Goal: Information Seeking & Learning: Learn about a topic

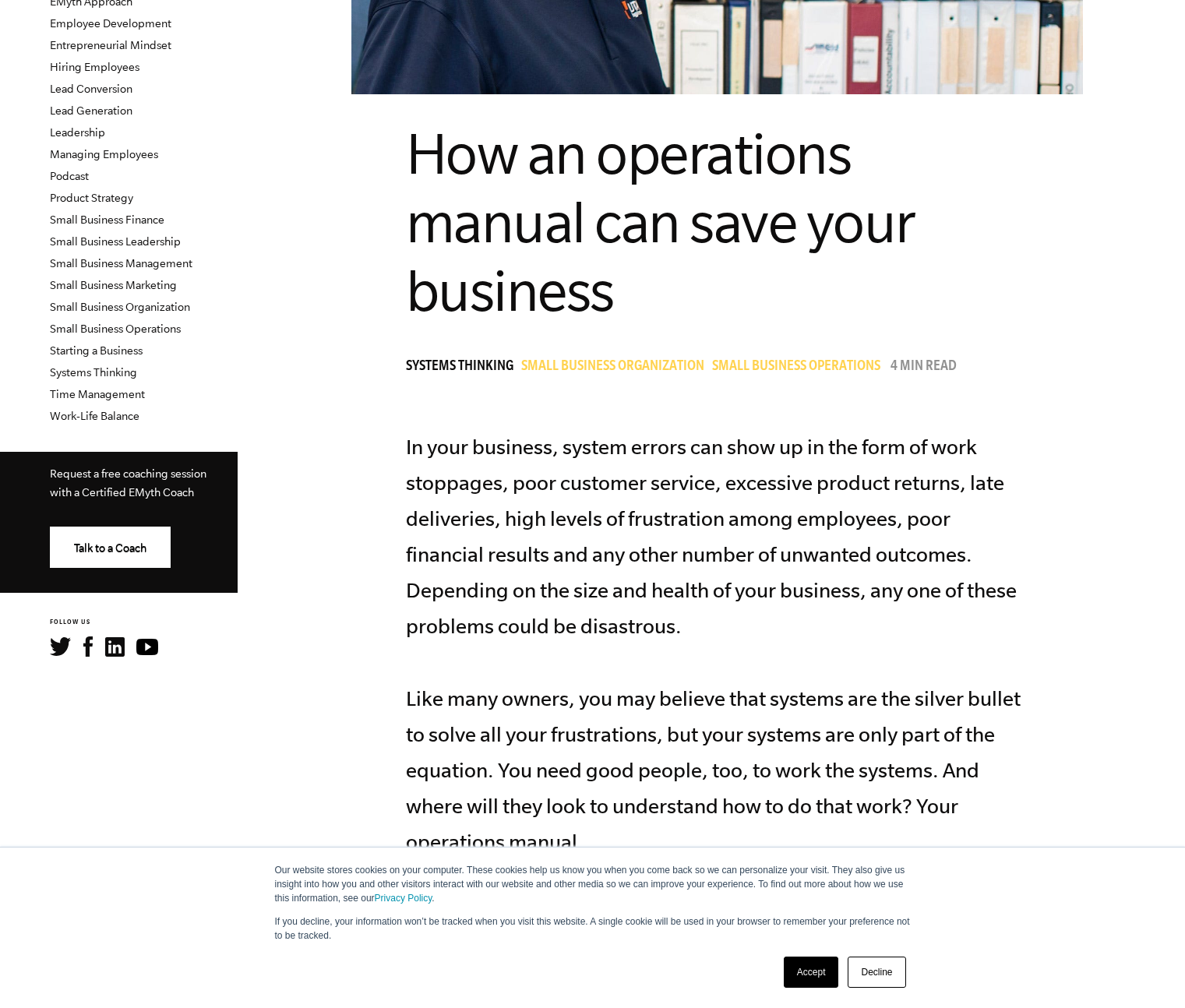
scroll to position [405, 0]
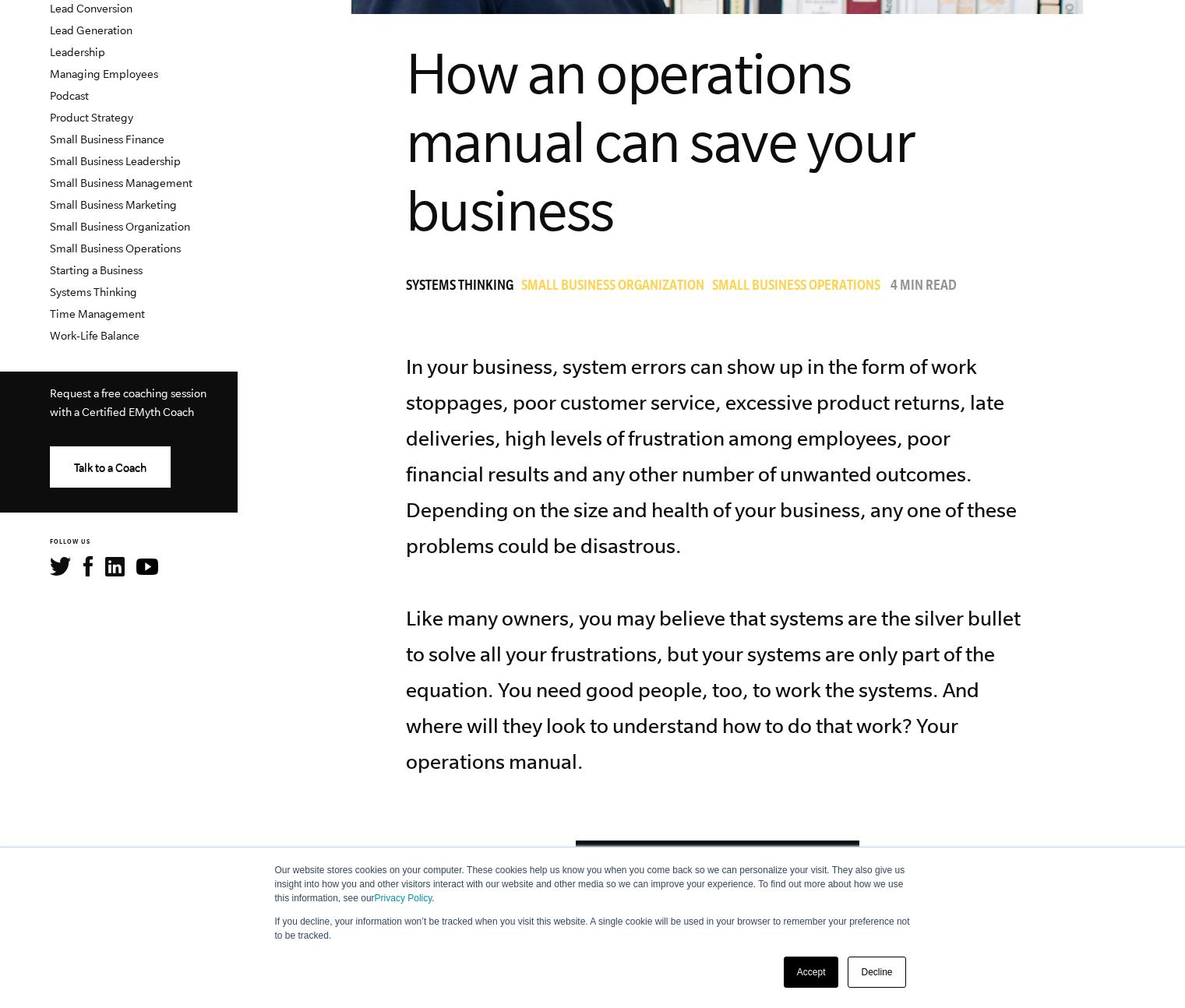
drag, startPoint x: 828, startPoint y: 984, endPoint x: 823, endPoint y: 951, distance: 33.4
click at [827, 983] on link "Accept" at bounding box center [811, 973] width 55 height 31
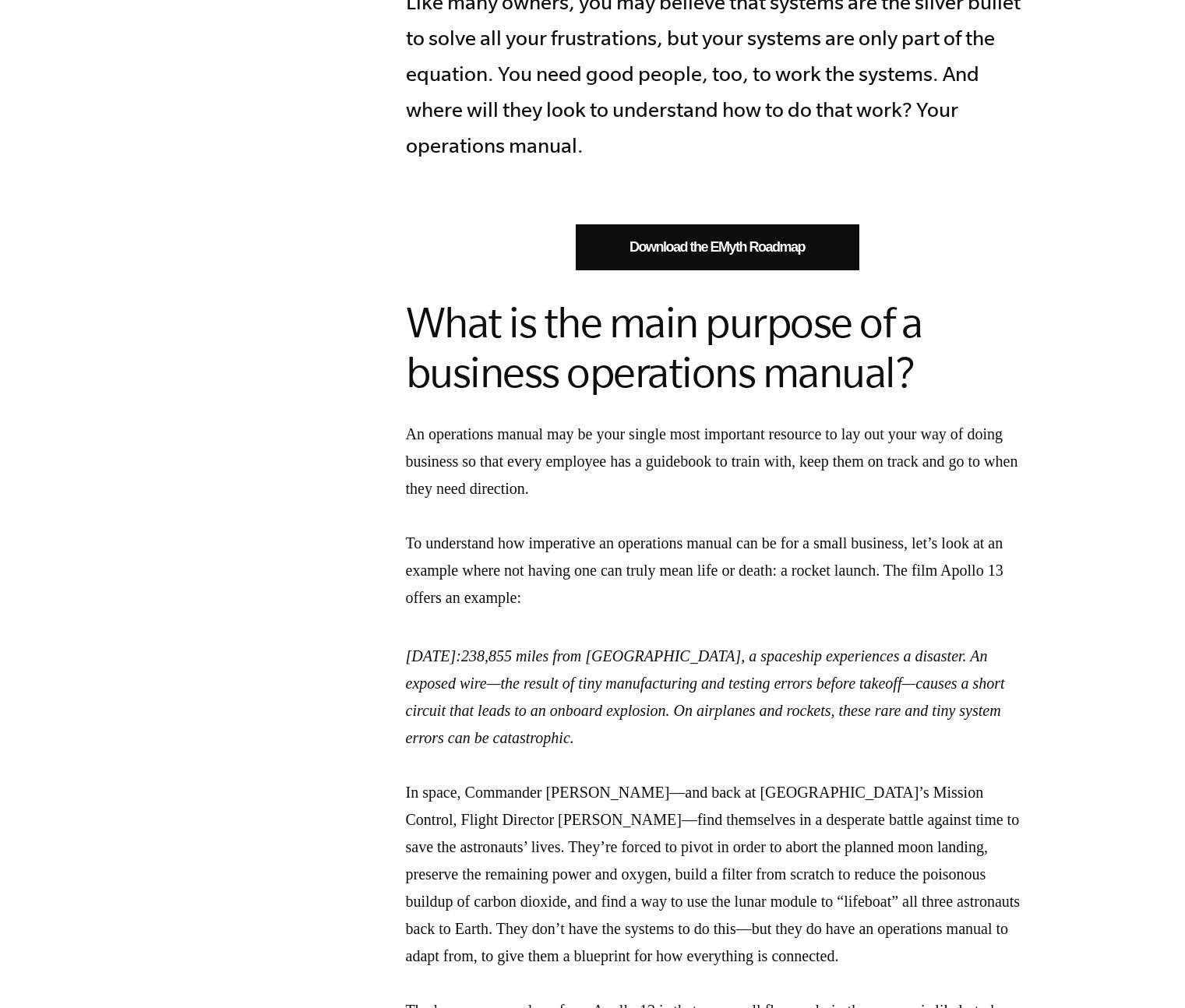
scroll to position [1102, 0]
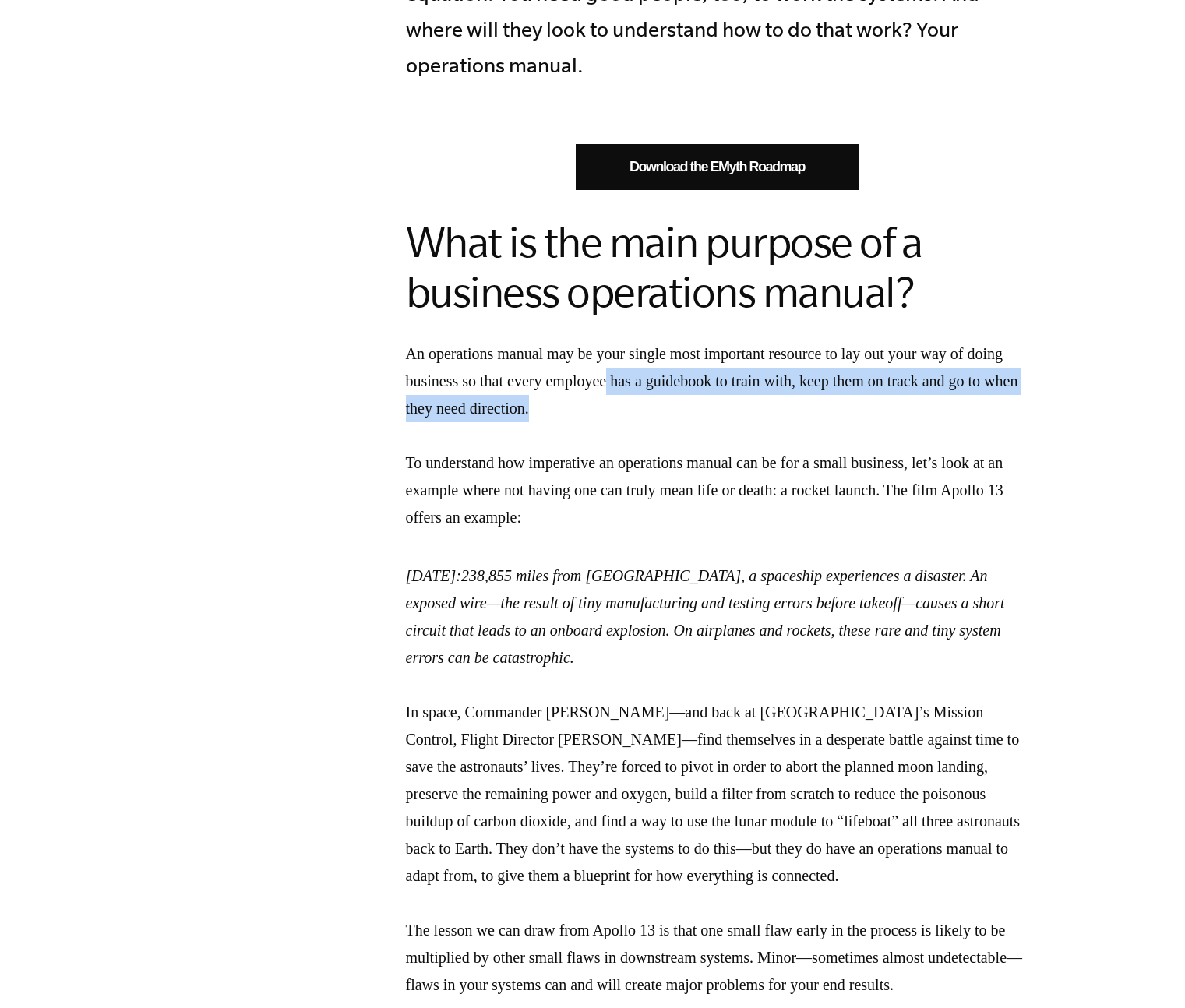
drag, startPoint x: 714, startPoint y: 349, endPoint x: 668, endPoint y: 334, distance: 48.4
click at [668, 340] on p "An operations manual may be your single most important resource to lay out your…" at bounding box center [718, 436] width 623 height 191
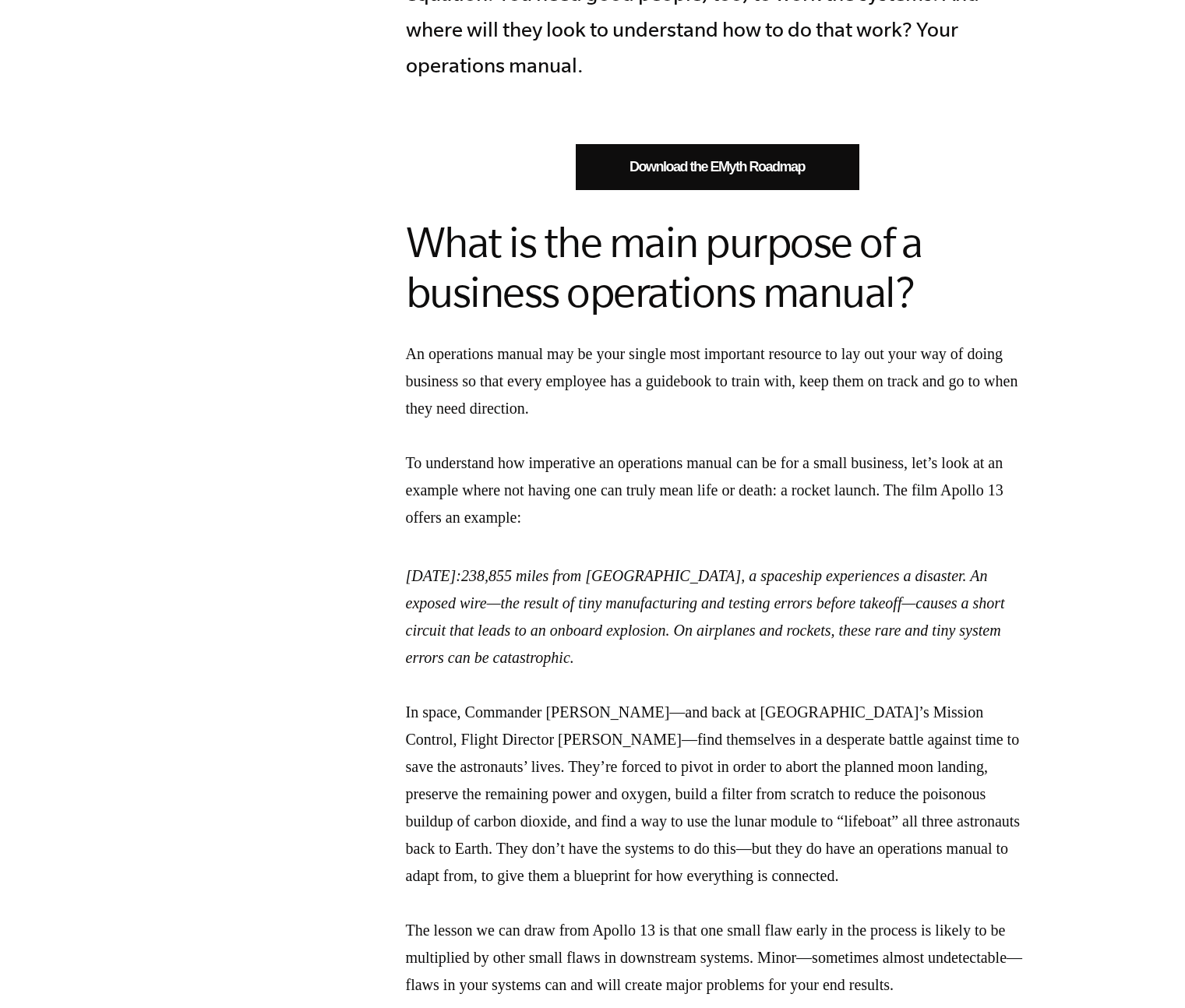
click at [667, 340] on p "An operations manual may be your single most important resource to lay out your…" at bounding box center [718, 436] width 623 height 191
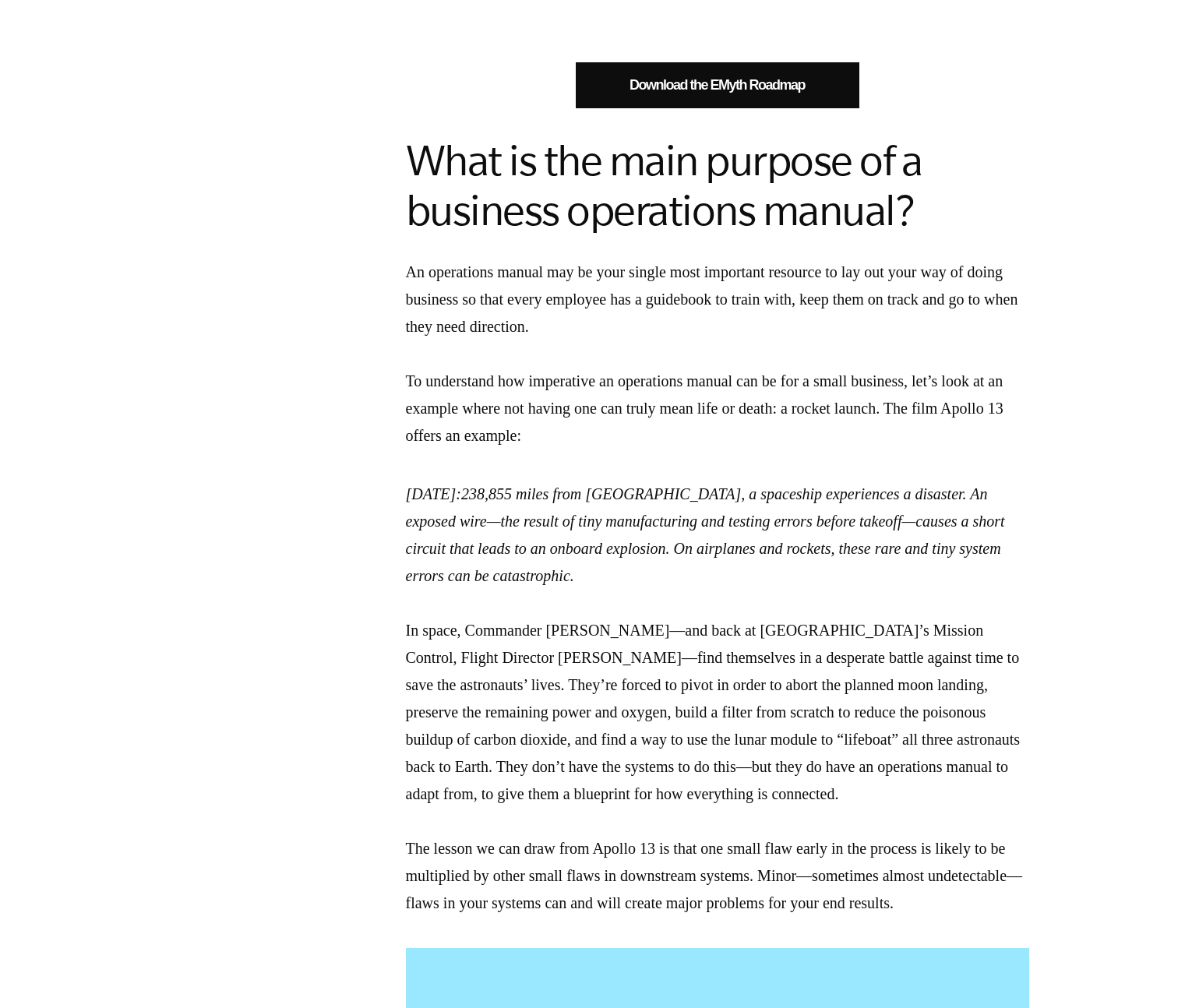
scroll to position [1329, 0]
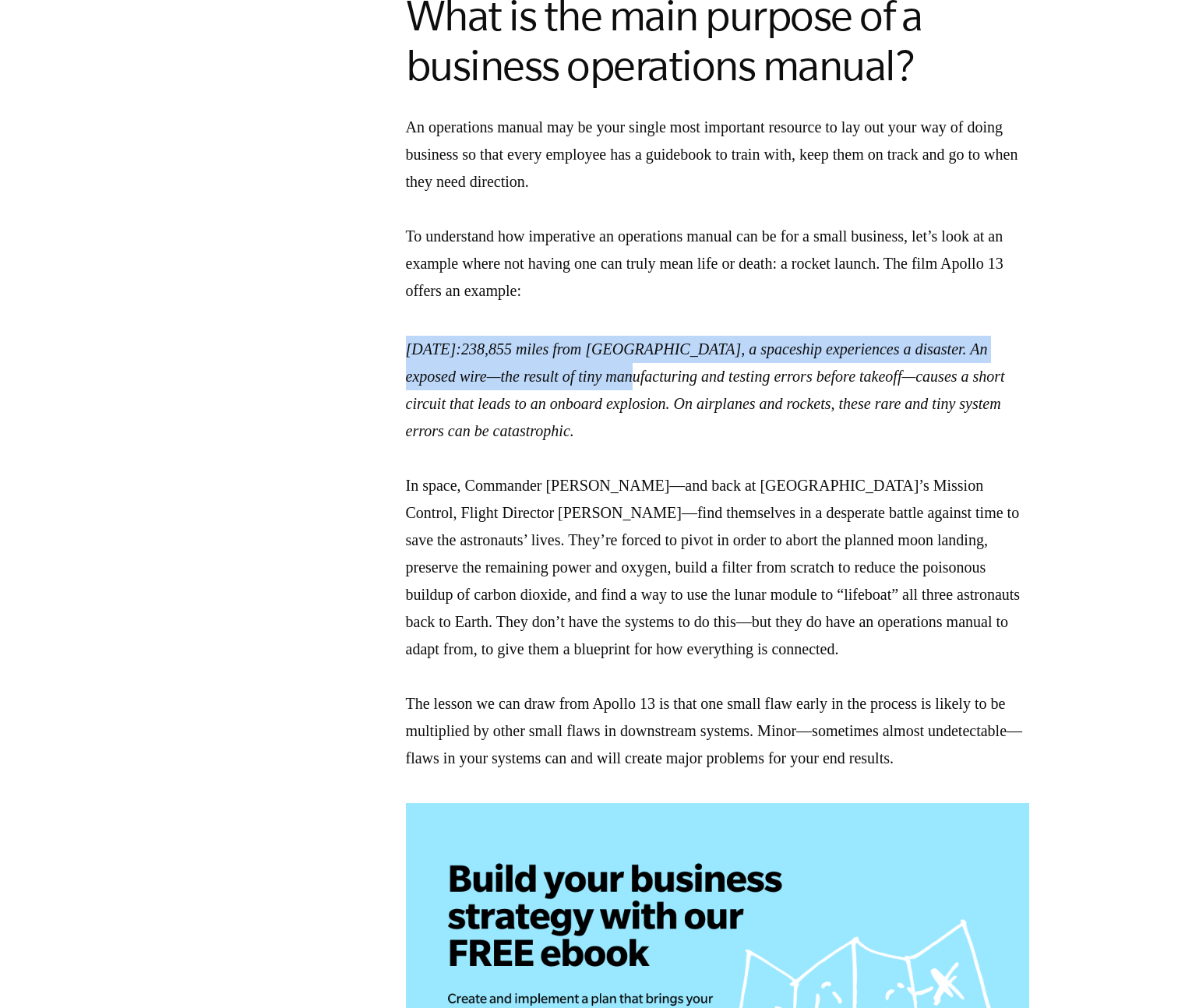
drag, startPoint x: 669, startPoint y: 261, endPoint x: 693, endPoint y: 324, distance: 67.4
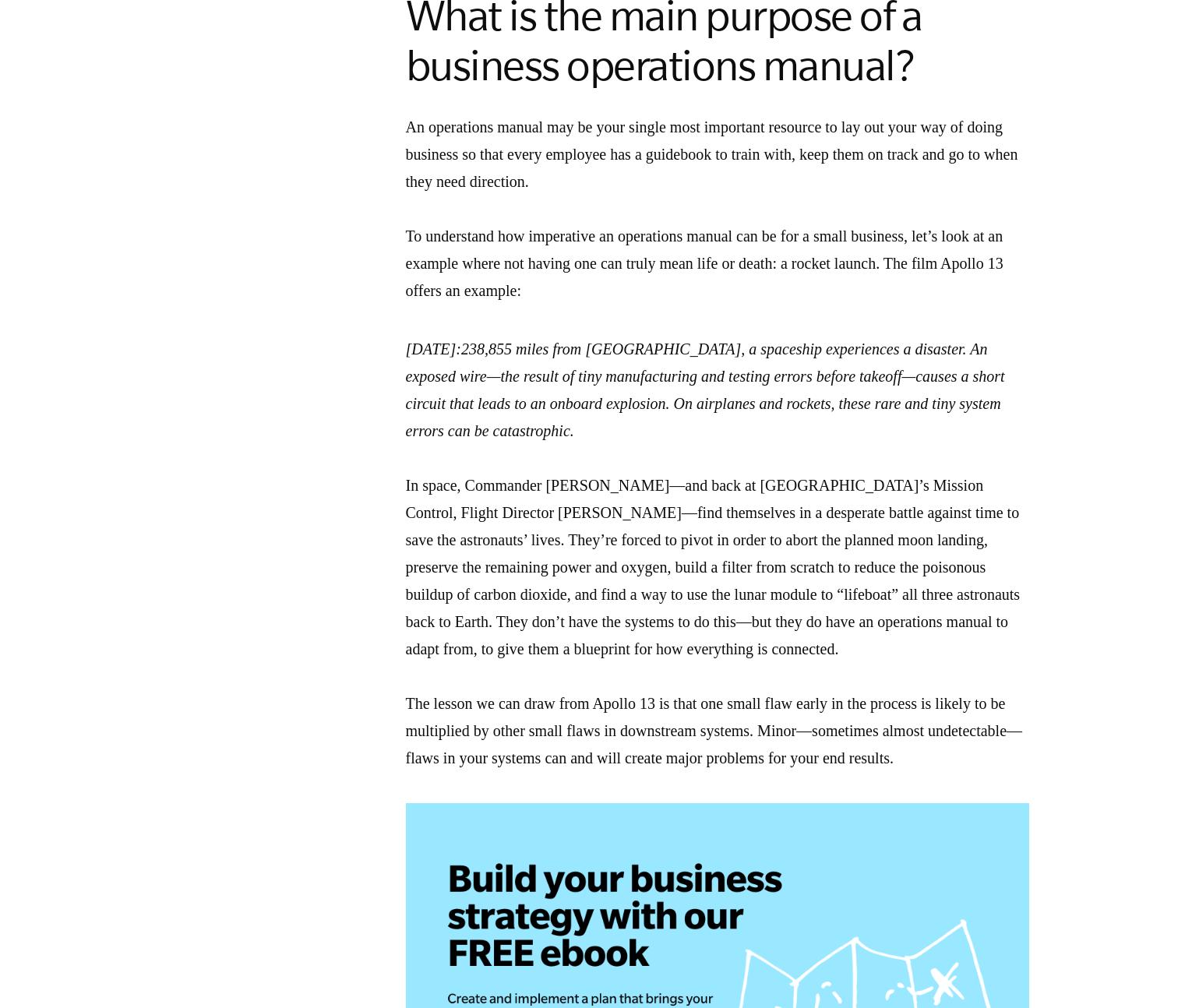
click at [694, 340] on em "238,855 miles from Earth, a spaceship experiences a disaster. An exposed wire—t…" at bounding box center [706, 390] width 599 height 99
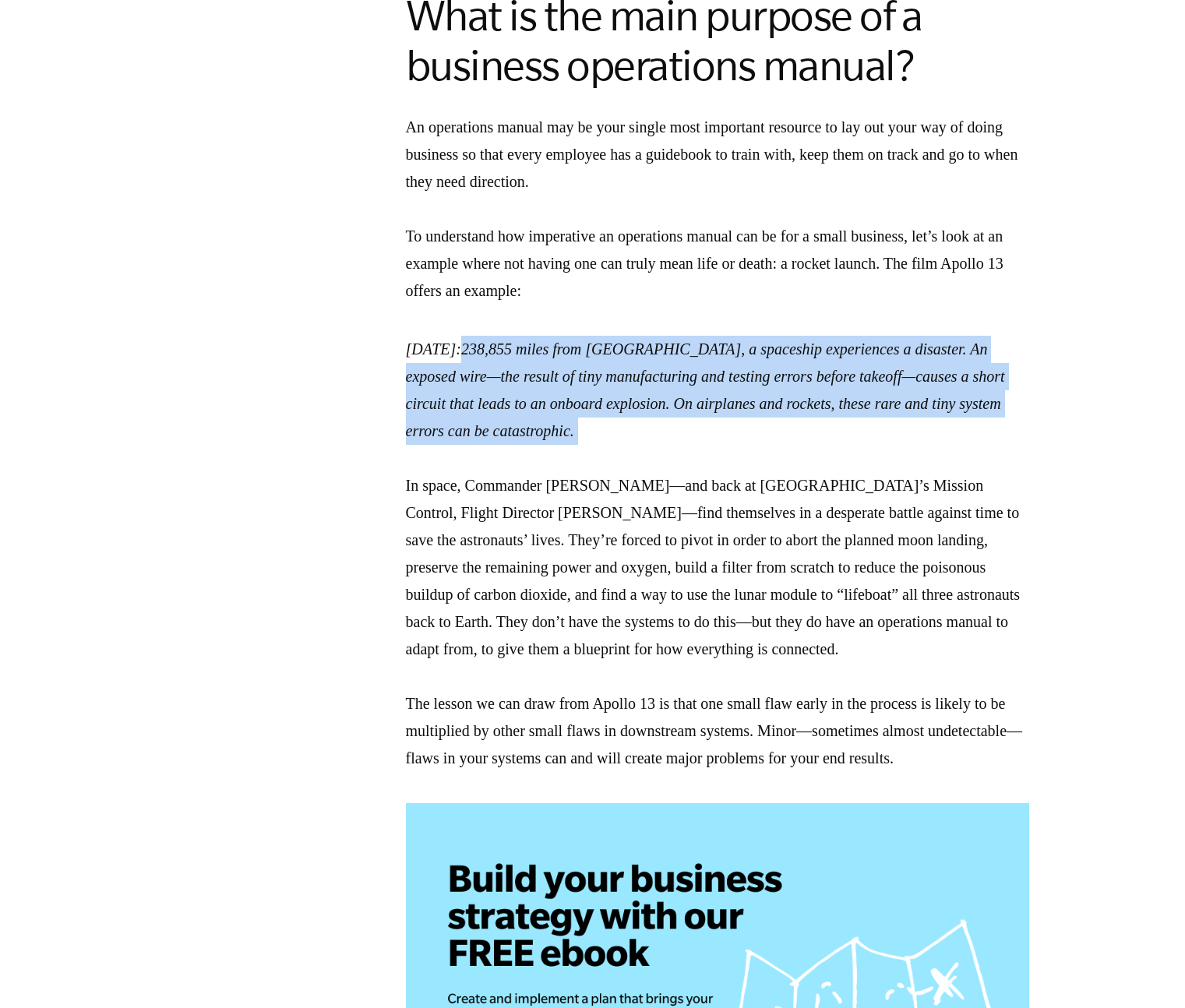
drag, startPoint x: 723, startPoint y: 400, endPoint x: 715, endPoint y: 400, distance: 8.0
click at [715, 400] on p "April 13, 1970: 238,855 miles from Earth, a spaceship experiences a disaster. A…" at bounding box center [718, 553] width 623 height 437
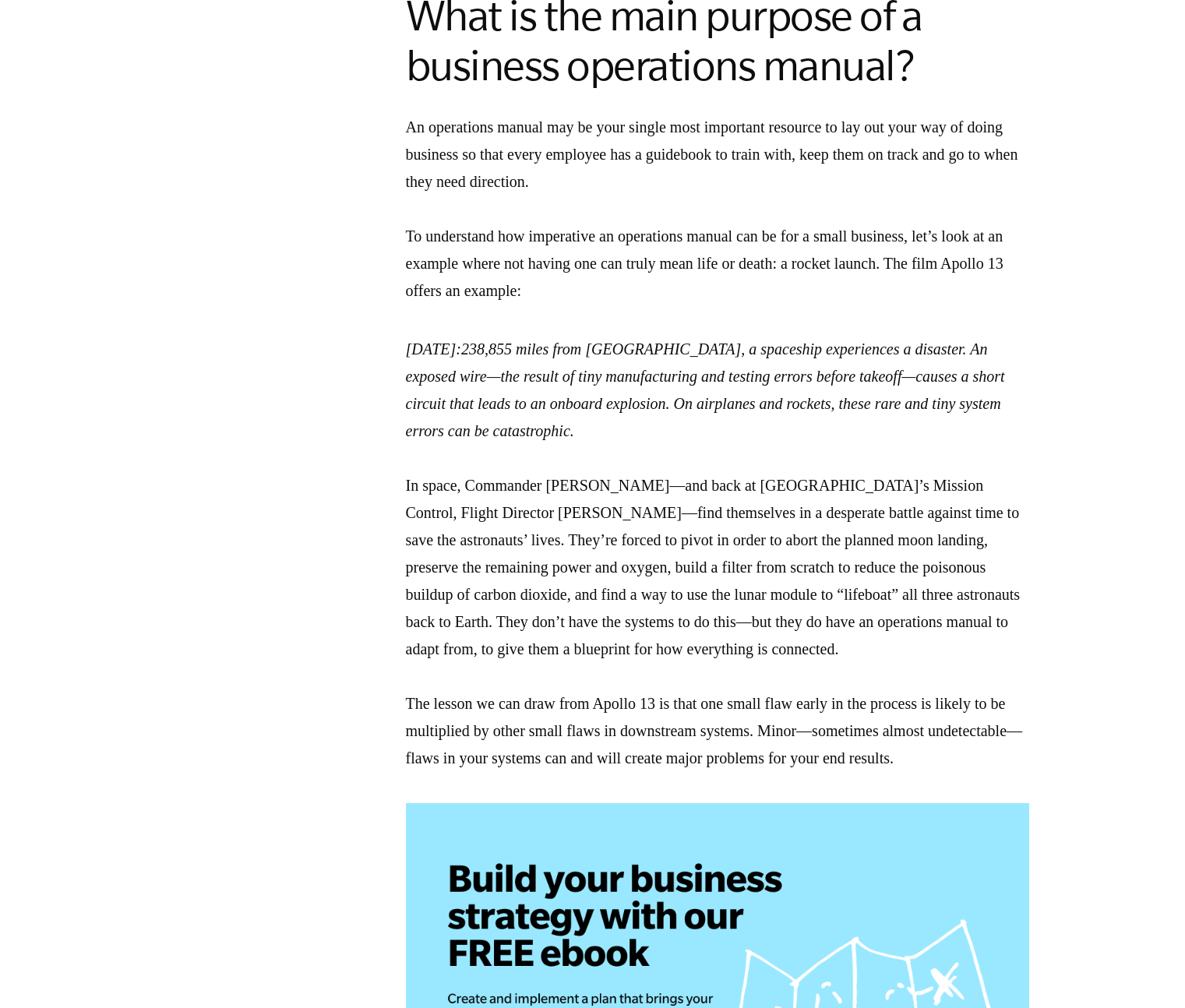
click at [715, 400] on p "April 13, 1970: 238,855 miles from Earth, a spaceship experiences a disaster. A…" at bounding box center [718, 553] width 623 height 437
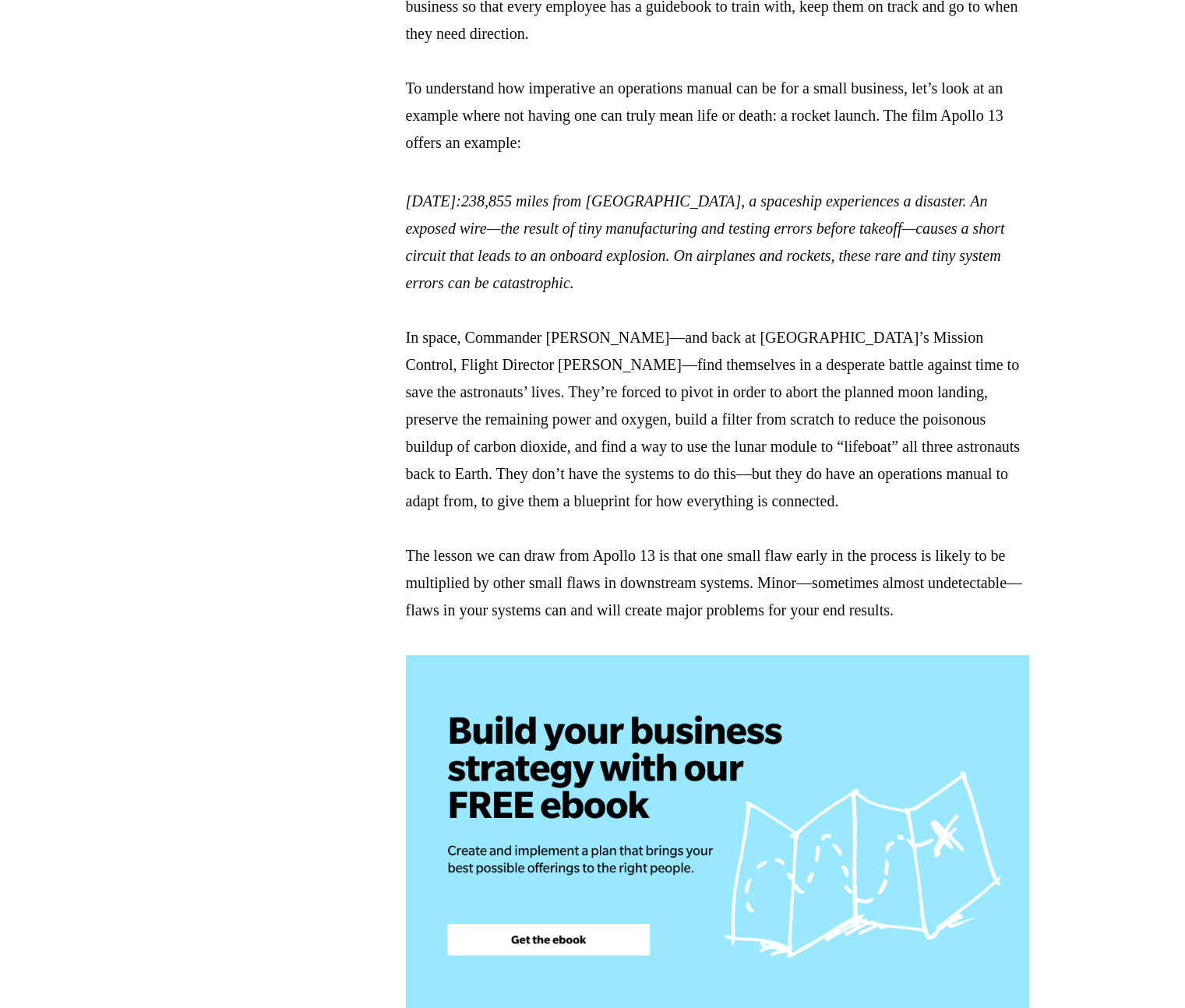
scroll to position [0, 0]
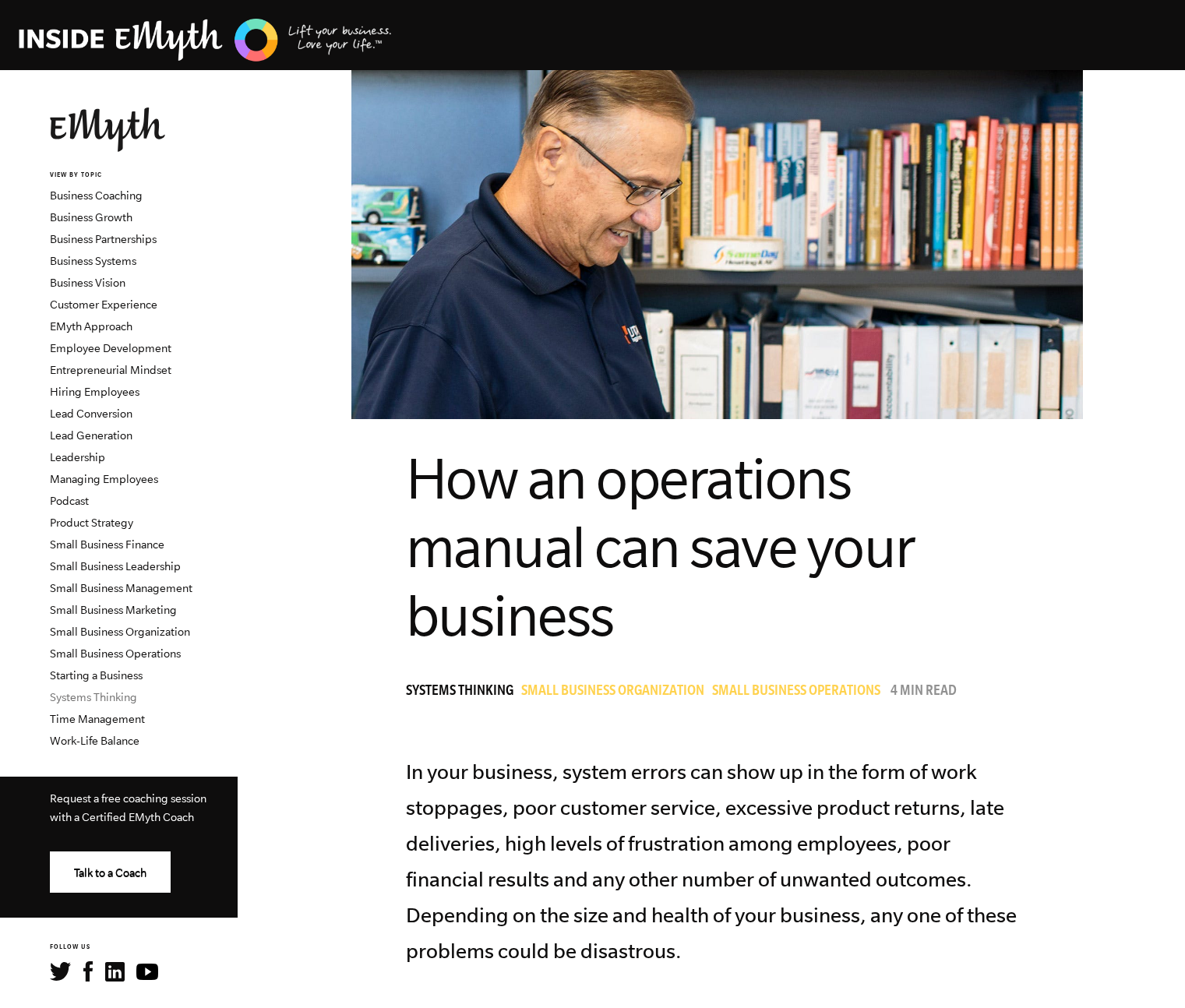
click at [112, 691] on link "Systems Thinking" at bounding box center [94, 696] width 87 height 12
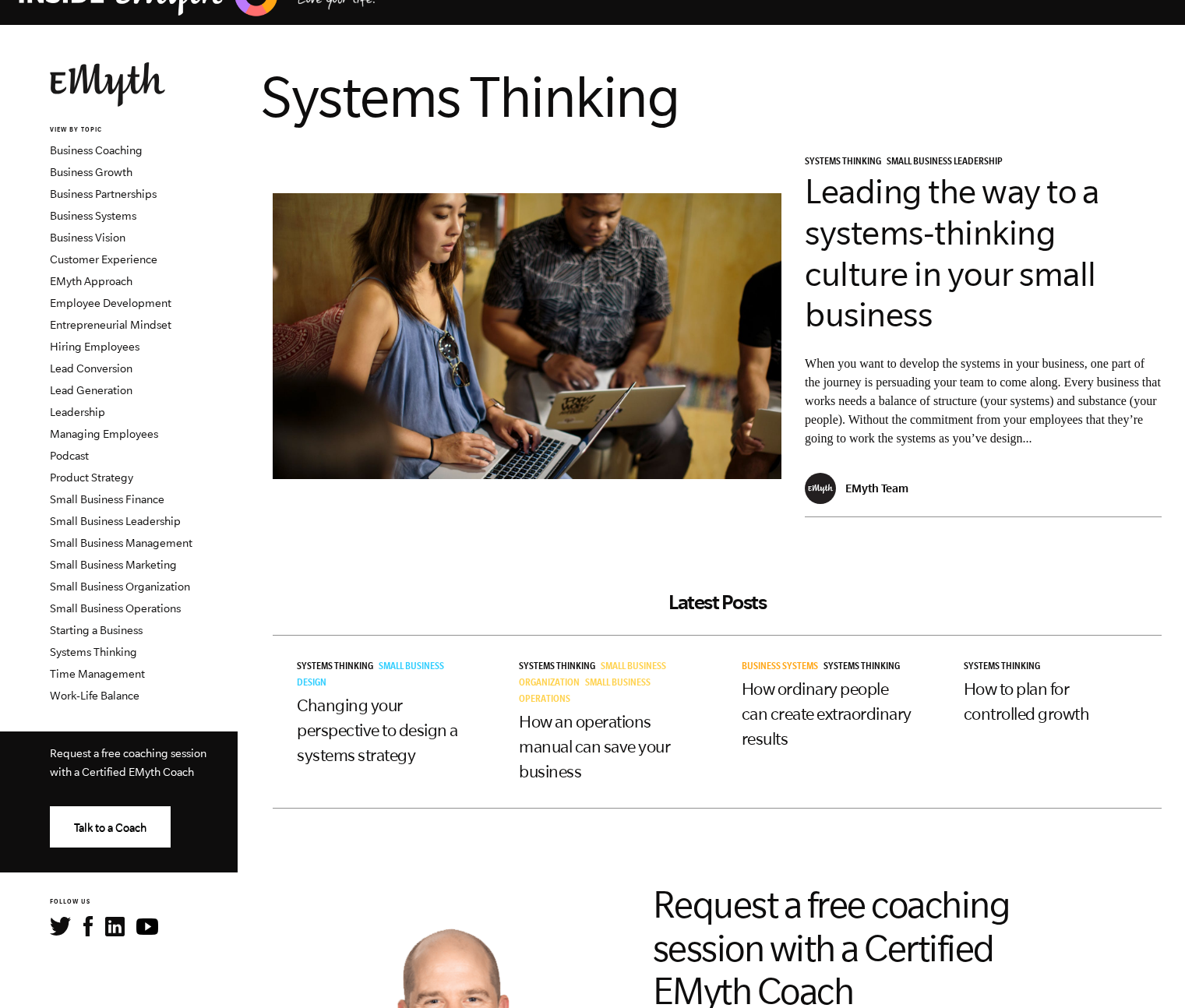
scroll to position [75, 0]
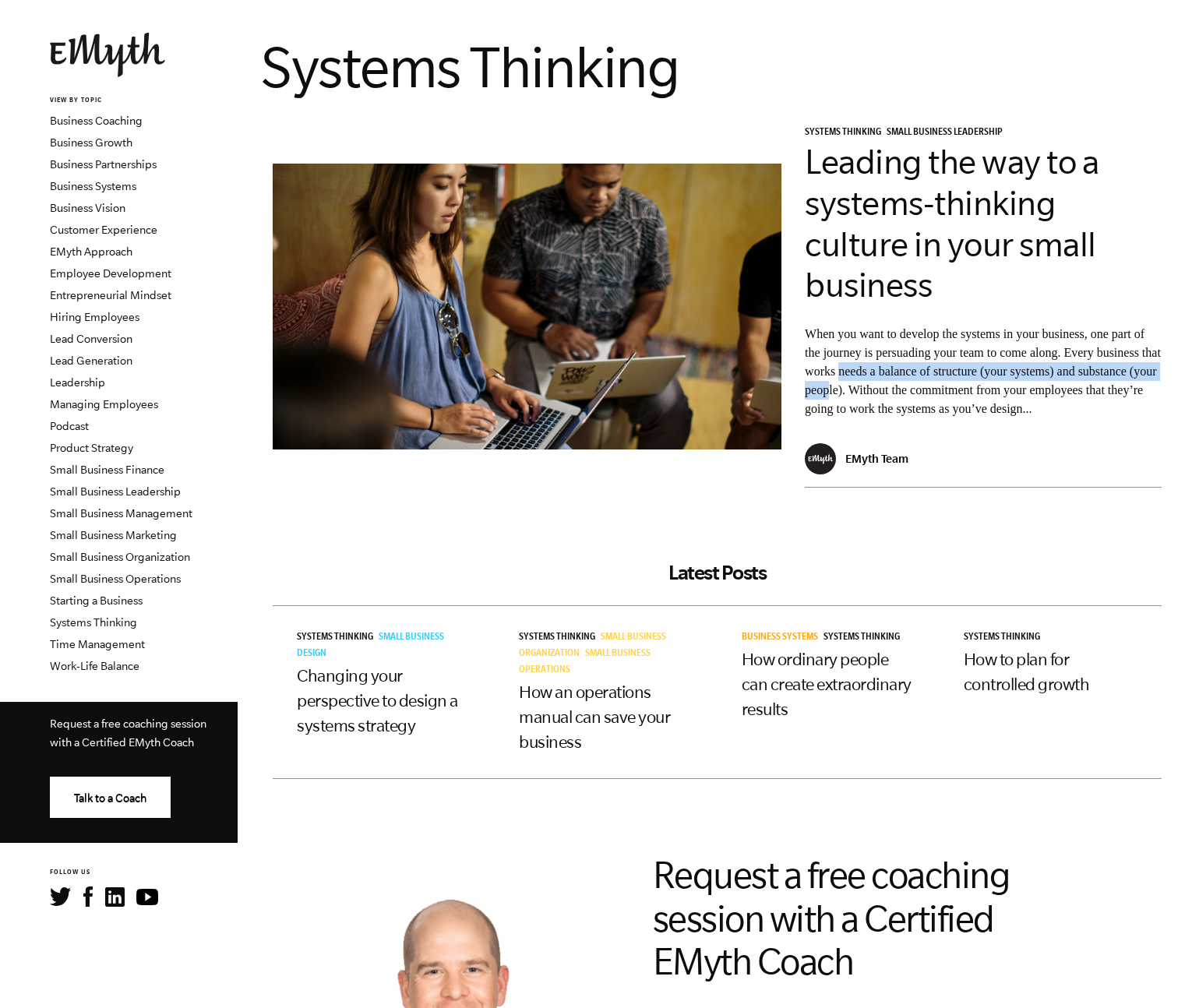
drag, startPoint x: 919, startPoint y: 374, endPoint x: 948, endPoint y: 391, distance: 33.6
click at [947, 390] on p "When you want to develop the systems in your business, one part of the journey …" at bounding box center [984, 372] width 357 height 94
click at [948, 391] on p "When you want to develop the systems in your business, one part of the journey …" at bounding box center [984, 372] width 357 height 94
drag, startPoint x: 1051, startPoint y: 382, endPoint x: 1003, endPoint y: 360, distance: 52.8
click at [1003, 360] on p "When you want to develop the systems in your business, one part of the journey …" at bounding box center [984, 372] width 357 height 94
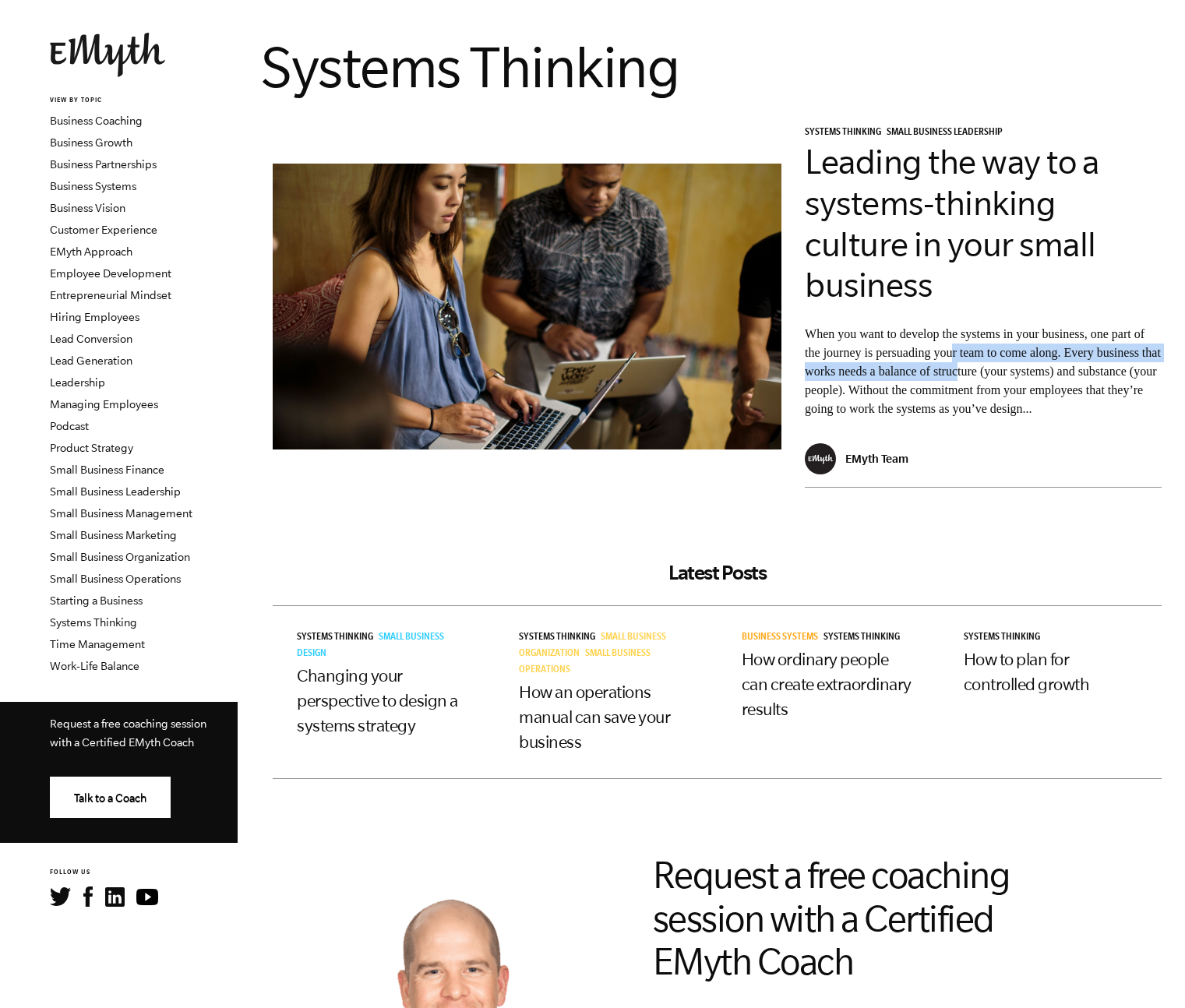
click at [1003, 360] on p "When you want to develop the systems in your business, one part of the journey …" at bounding box center [984, 372] width 357 height 94
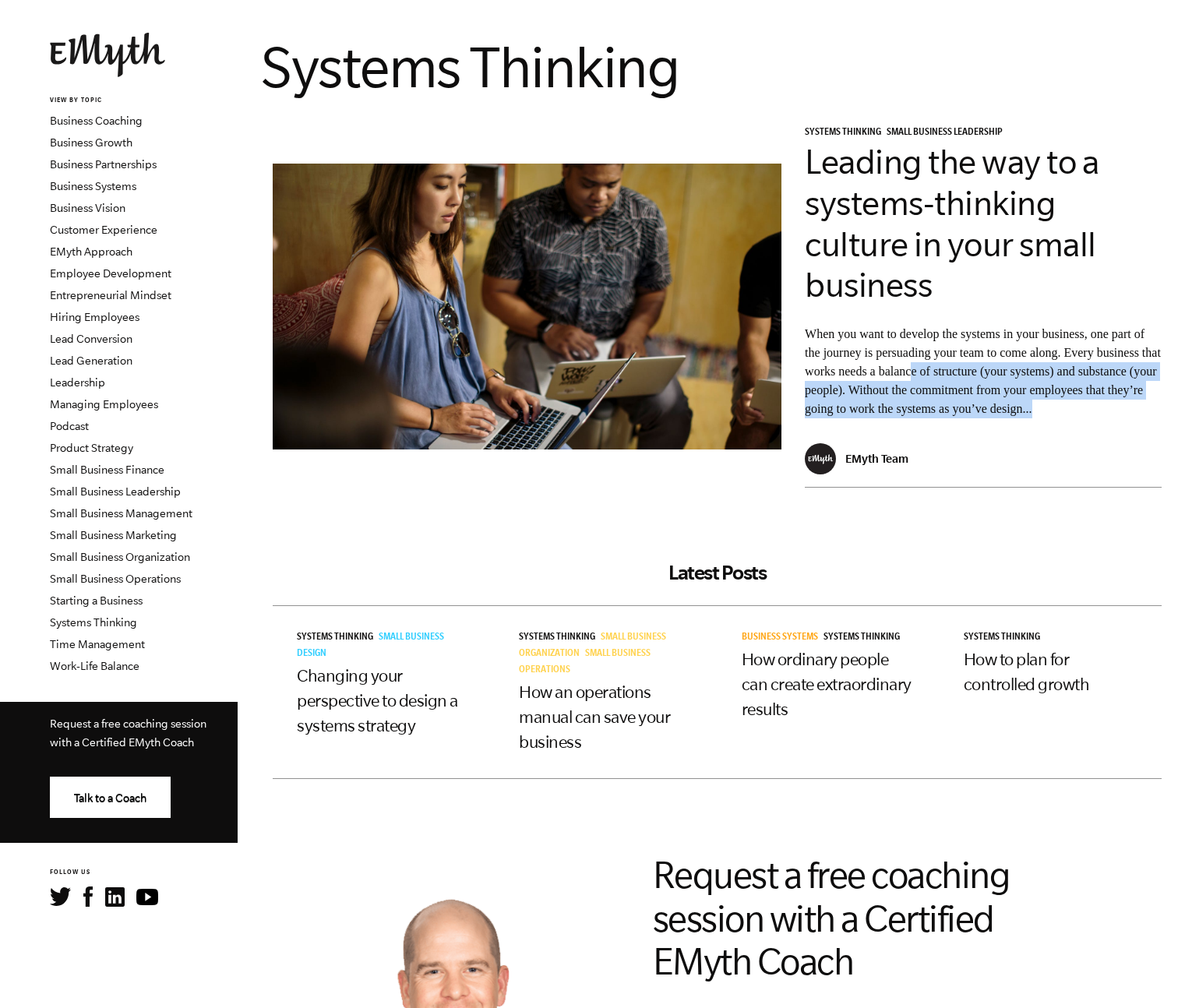
drag, startPoint x: 999, startPoint y: 372, endPoint x: 967, endPoint y: 420, distance: 57.7
click at [967, 418] on p "When you want to develop the systems in your business, one part of the journey …" at bounding box center [984, 372] width 357 height 94
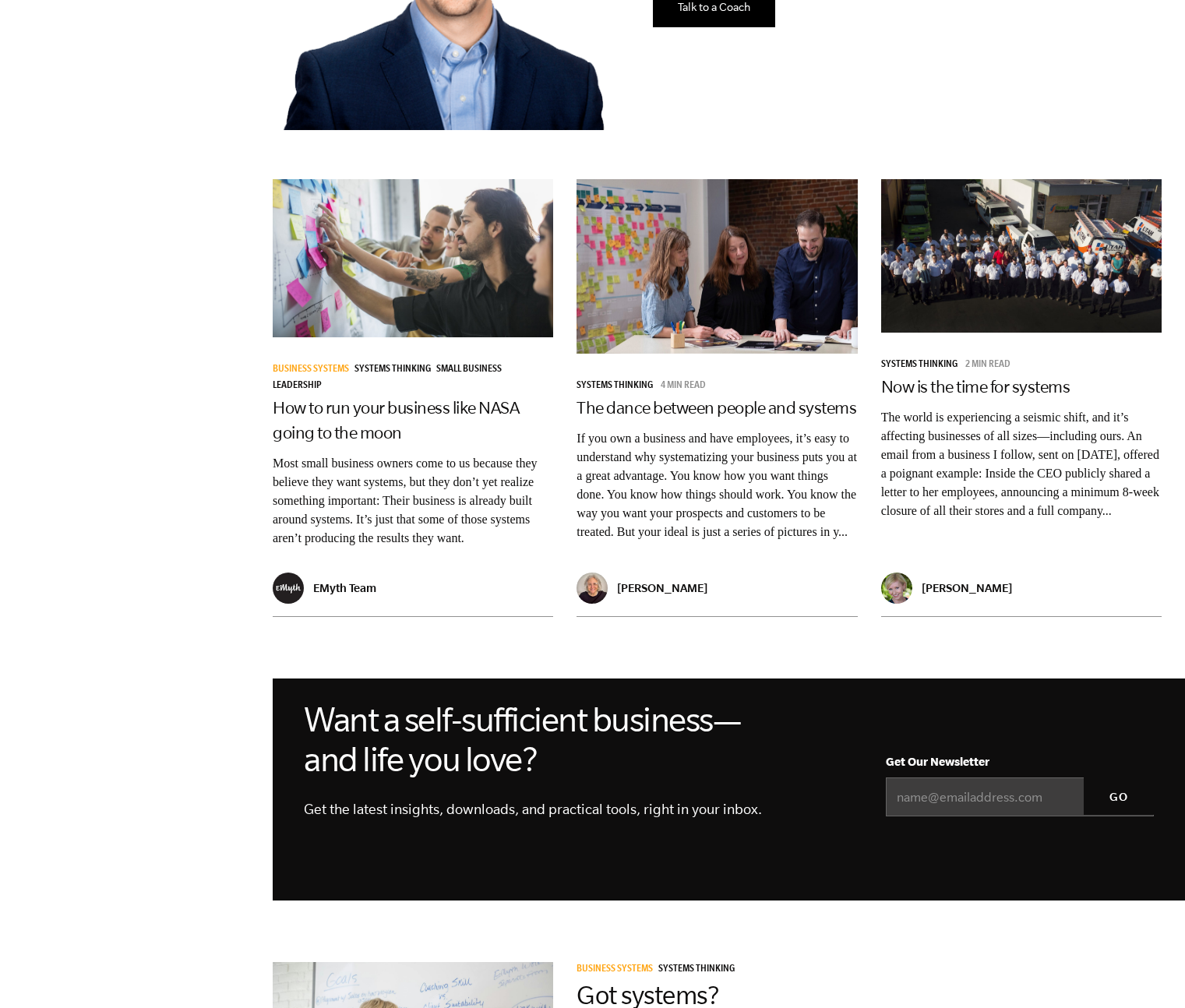
scroll to position [1134, 0]
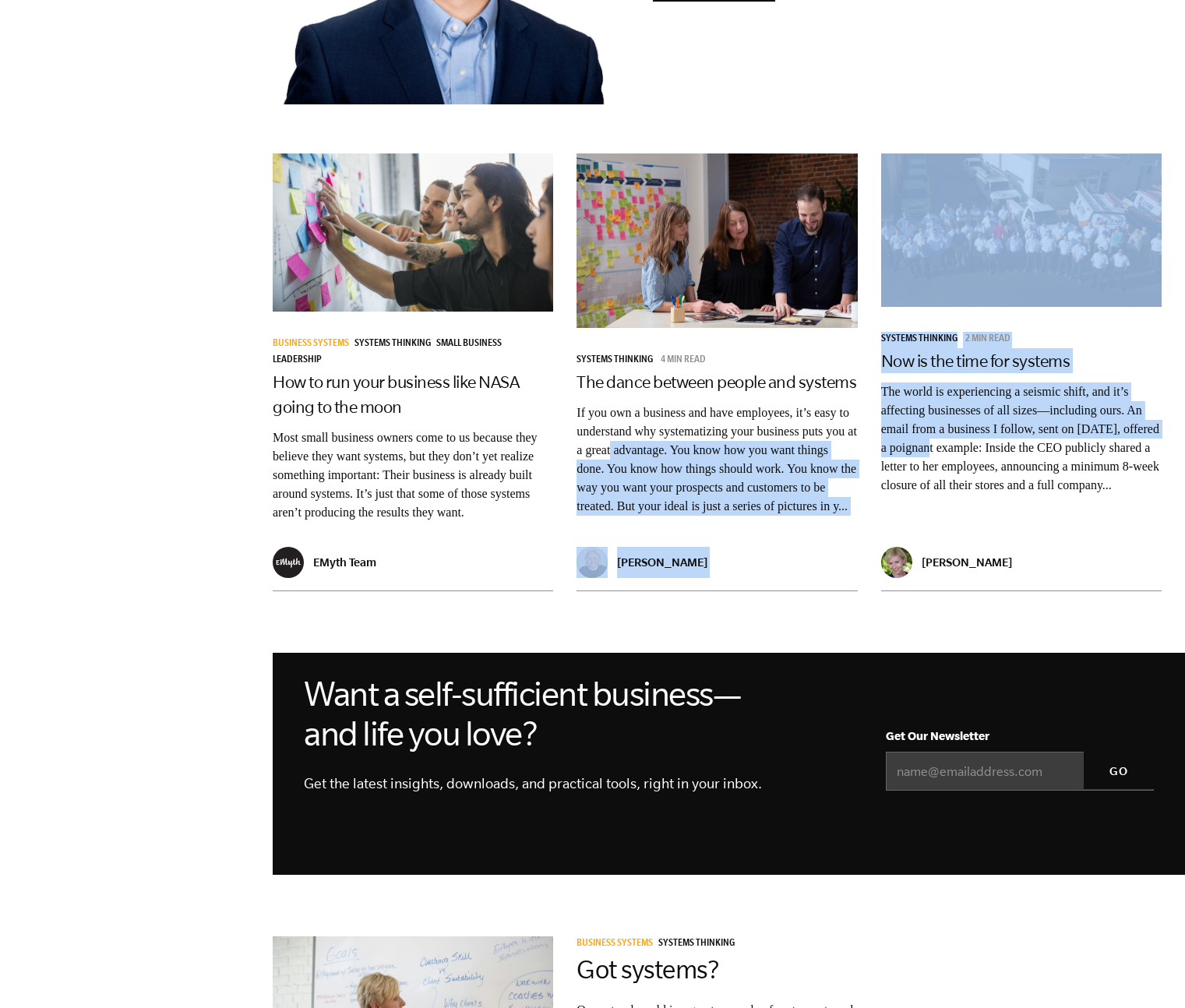
drag, startPoint x: 984, startPoint y: 360, endPoint x: 729, endPoint y: 391, distance: 256.9
click at [729, 391] on div "Business Systems Systems Thinking Small Business Leadership How to run your bus…" at bounding box center [717, 384] width 913 height 486
click at [729, 404] on p "If you own a business and have employees, it’s easy to understand why systemati…" at bounding box center [716, 460] width 280 height 112
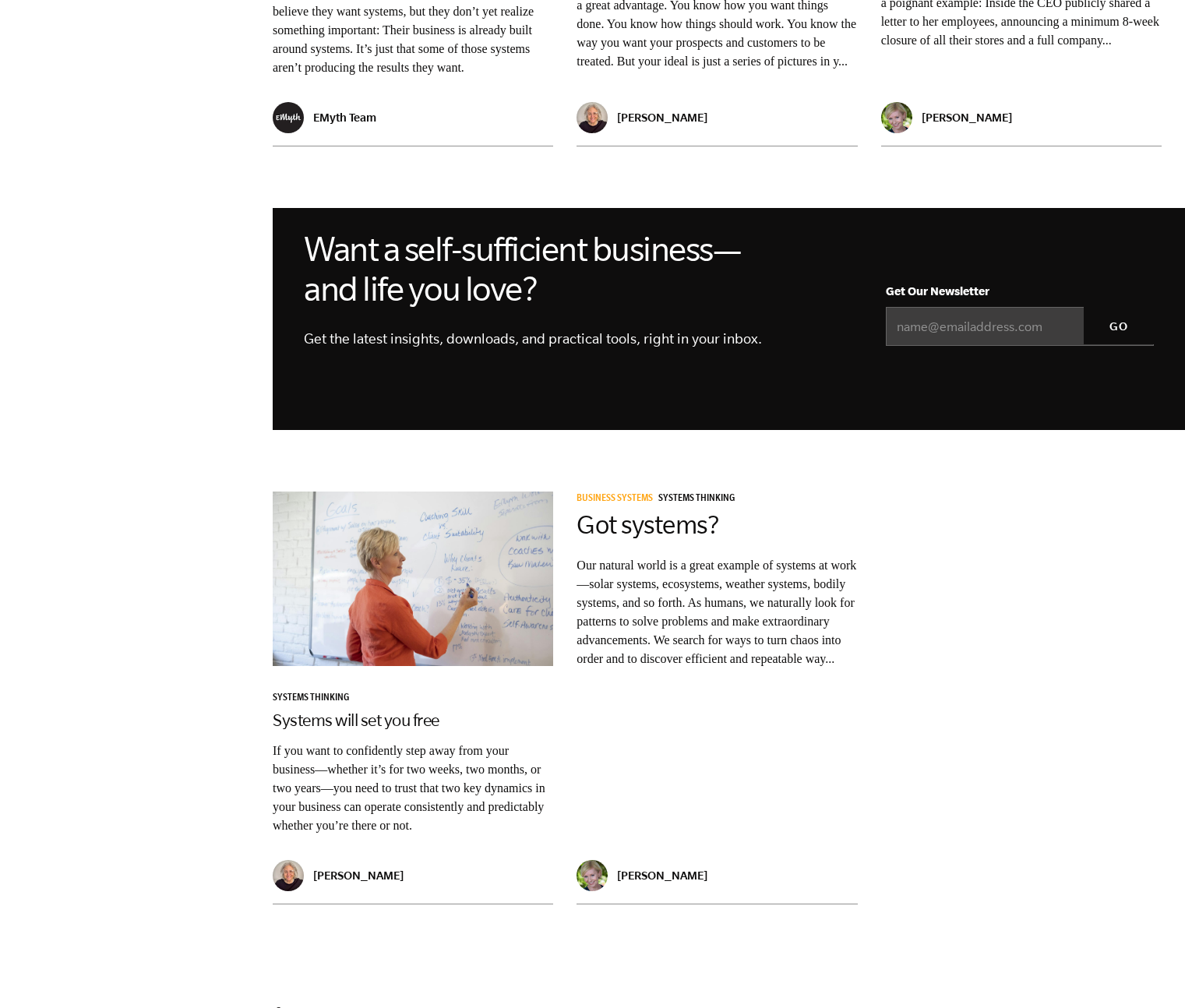
scroll to position [1625, 0]
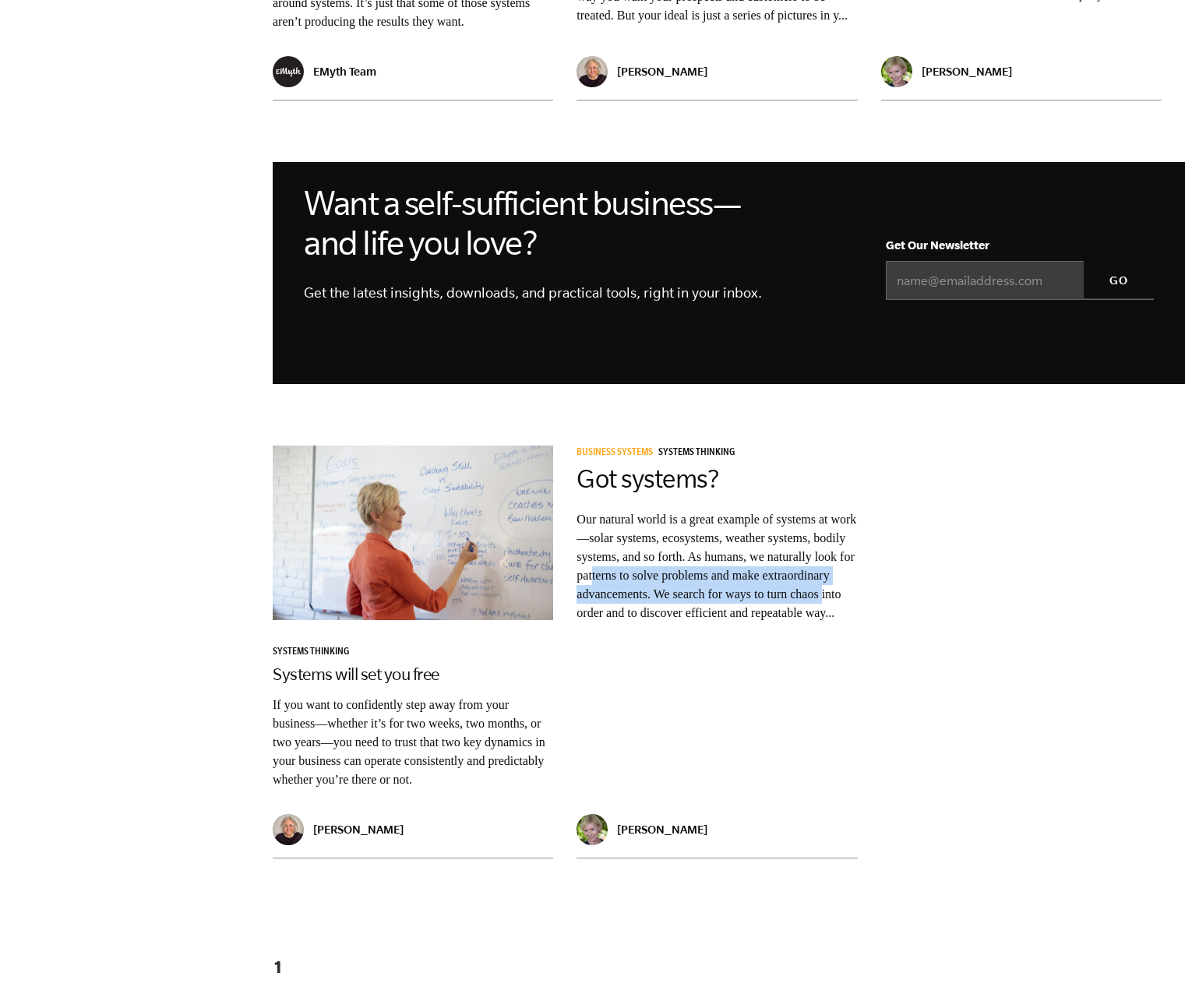
drag, startPoint x: 697, startPoint y: 488, endPoint x: 700, endPoint y: 562, distance: 74.1
click at [701, 563] on p "Our natural world is a great example of systems at work—solar systems, ecosyste…" at bounding box center [716, 566] width 280 height 112
click at [699, 562] on p "Our natural world is a great example of systems at work—solar systems, ecosyste…" at bounding box center [716, 566] width 280 height 112
drag, startPoint x: 676, startPoint y: 529, endPoint x: 695, endPoint y: 557, distance: 33.8
click at [695, 557] on p "Our natural world is a great example of systems at work—solar systems, ecosyste…" at bounding box center [716, 566] width 280 height 112
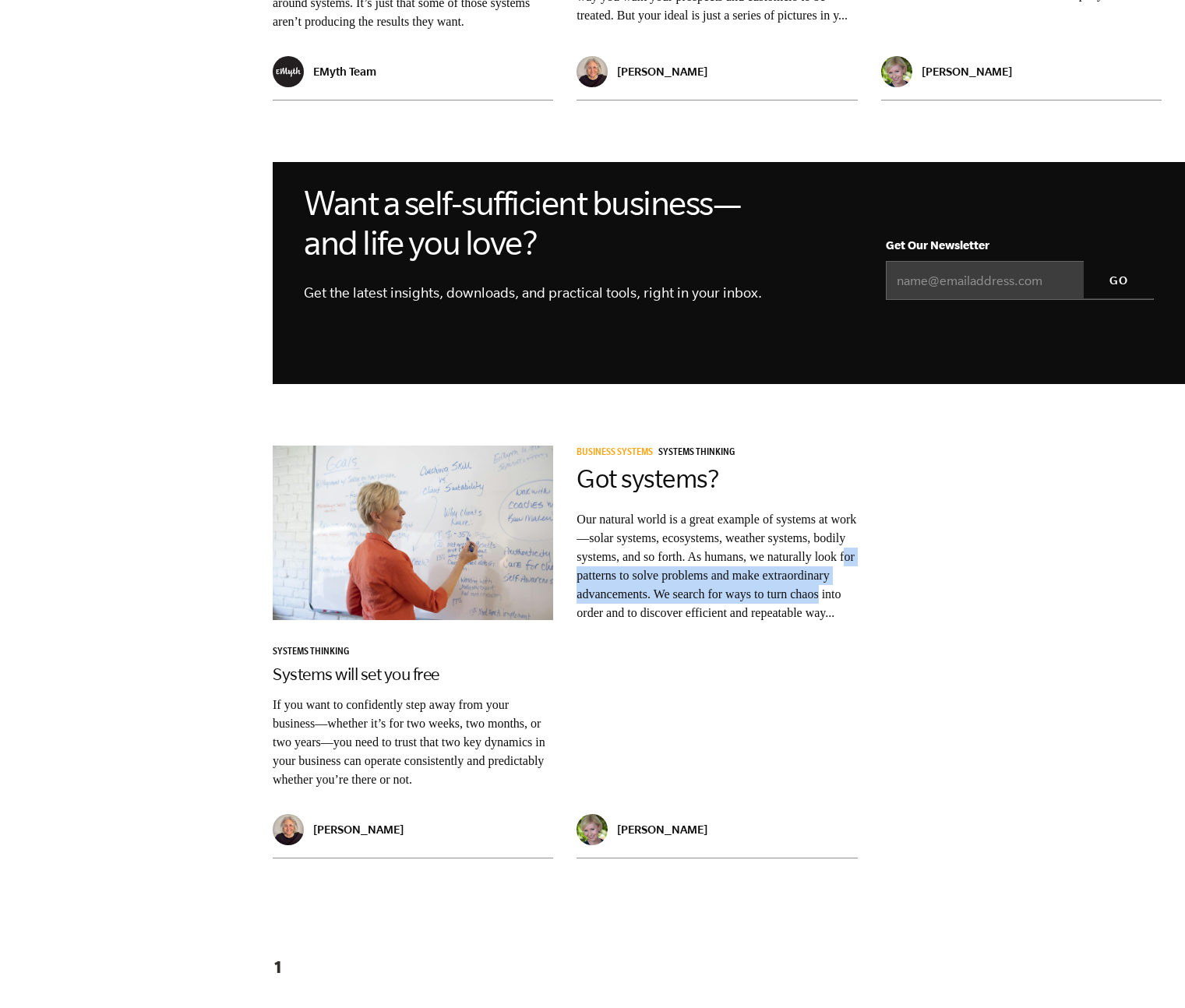
click at [695, 557] on p "Our natural world is a great example of systems at work—solar systems, ecosyste…" at bounding box center [716, 566] width 280 height 112
drag, startPoint x: 692, startPoint y: 525, endPoint x: 717, endPoint y: 526, distance: 25.0
click at [717, 525] on p "Our natural world is a great example of systems at work—solar systems, ecosyste…" at bounding box center [716, 566] width 280 height 112
click at [717, 526] on p "Our natural world is a great example of systems at work—solar systems, ecosyste…" at bounding box center [716, 566] width 280 height 112
drag, startPoint x: 715, startPoint y: 537, endPoint x: 679, endPoint y: 561, distance: 43.3
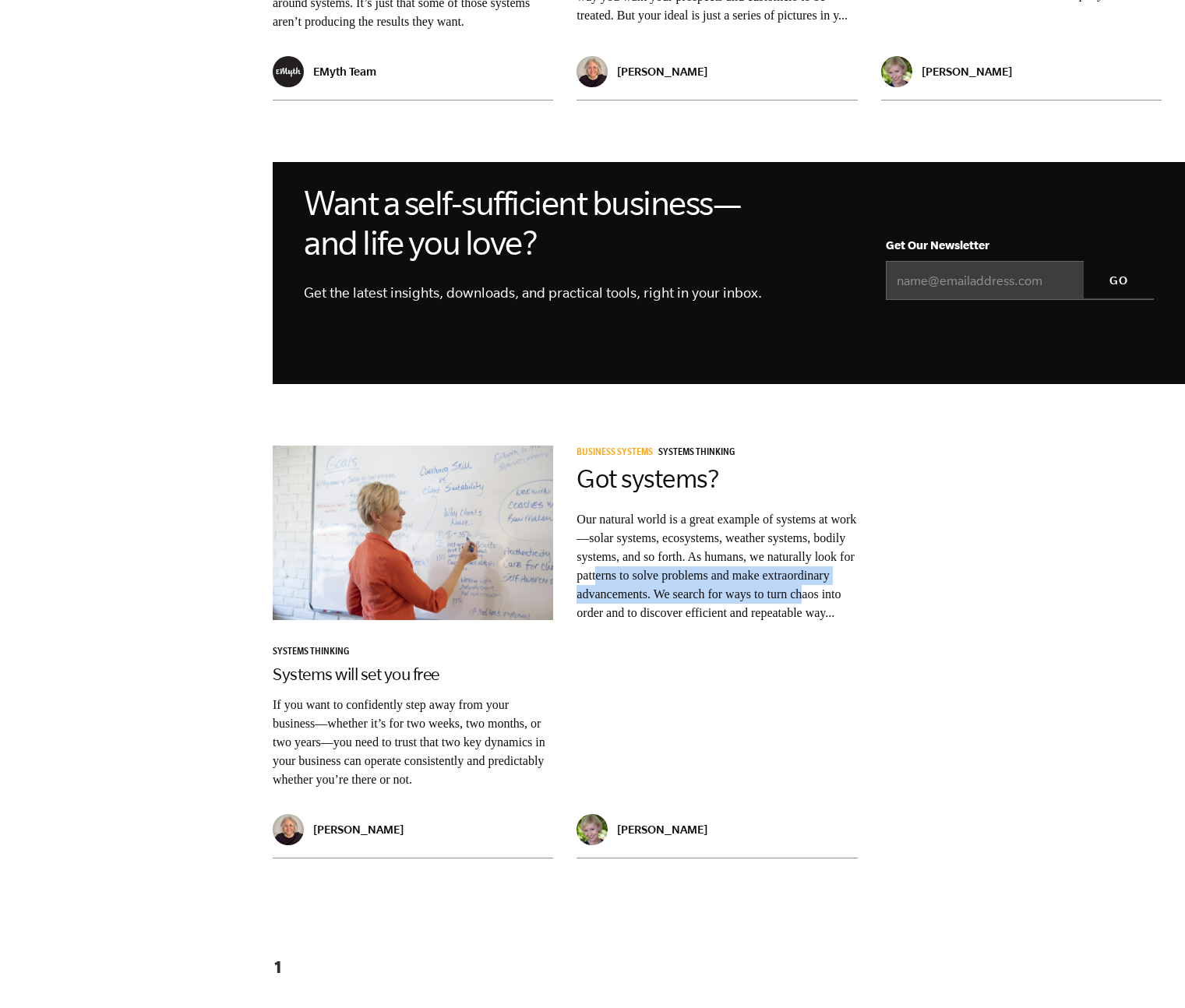
click at [679, 561] on p "Our natural world is a great example of systems at work—solar systems, ecosyste…" at bounding box center [716, 566] width 280 height 112
click at [329, 664] on link "Systems will set you free" at bounding box center [356, 673] width 167 height 19
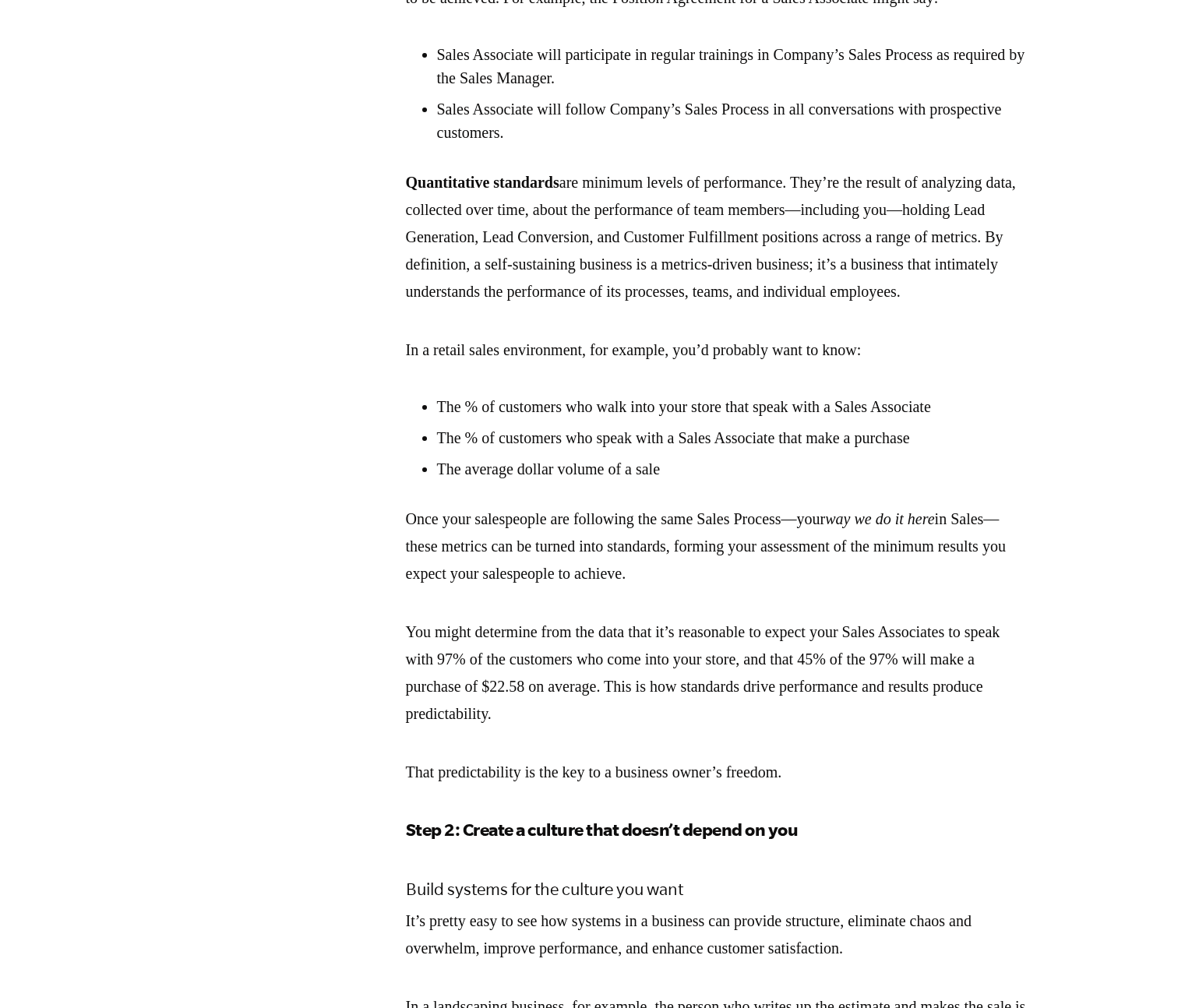
scroll to position [2975, 0]
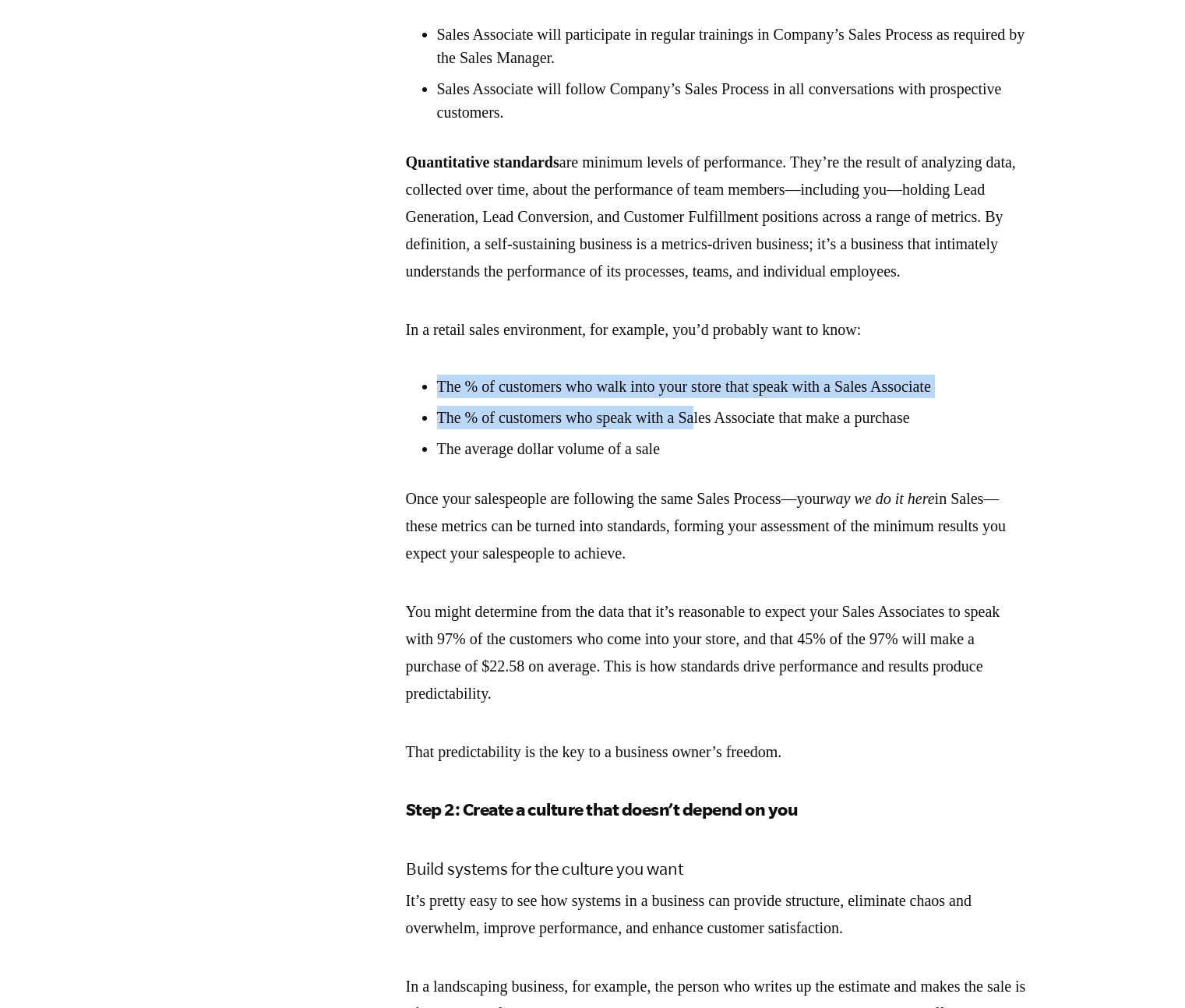
drag, startPoint x: 749, startPoint y: 532, endPoint x: 715, endPoint y: 602, distance: 77.8
click at [715, 602] on div "The steps of any process (what you do first, second, third, and so on) are only…" at bounding box center [718, 195] width 623 height 1140
click at [715, 429] on li "The % of customers who speak with a Sales Associate that make a purchase" at bounding box center [734, 418] width 592 height 23
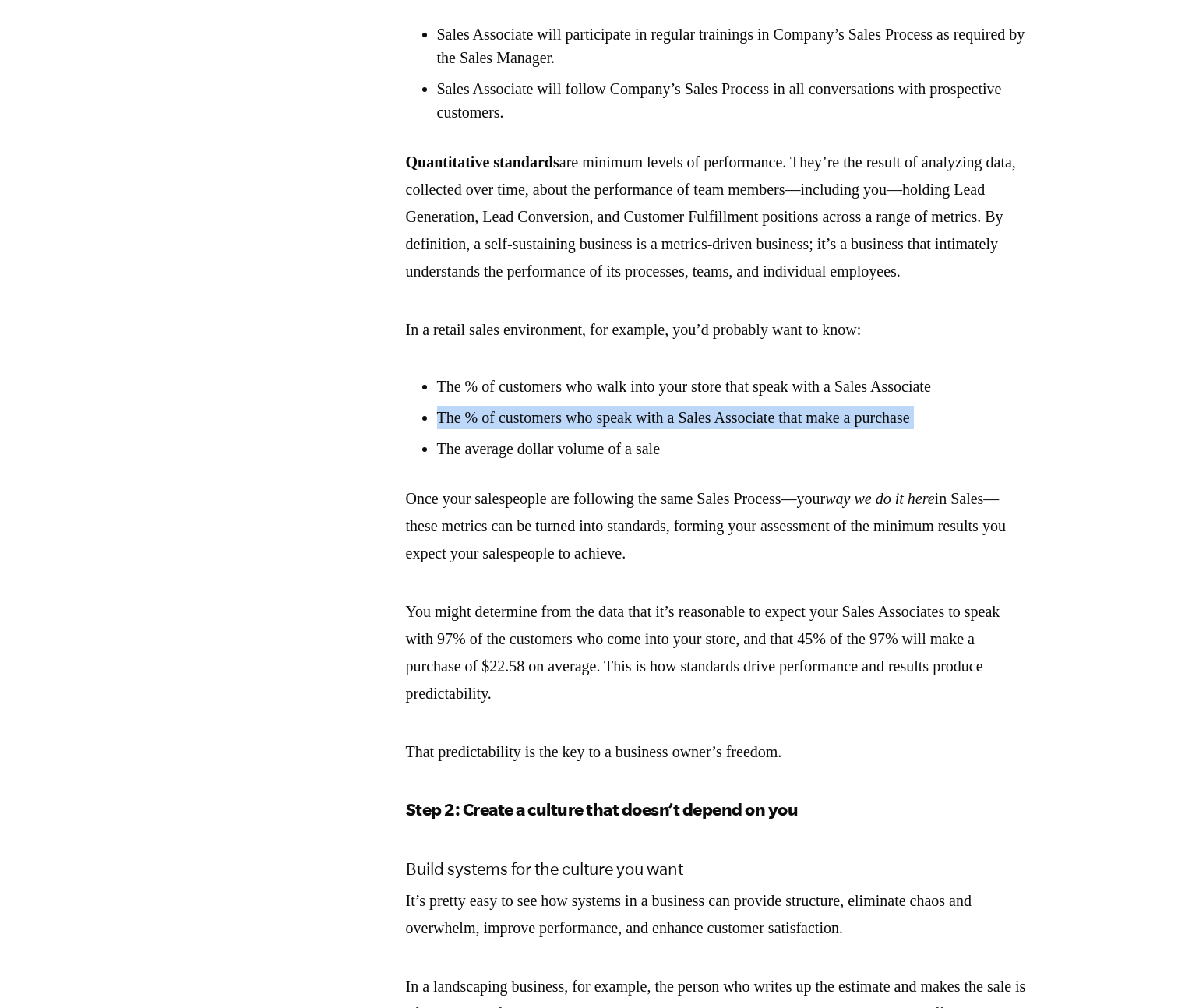
drag, startPoint x: 709, startPoint y: 544, endPoint x: 719, endPoint y: 640, distance: 96.5
click at [719, 460] on ul "The % of customers who walk into your store that speak with a Sales Associate T…" at bounding box center [718, 418] width 623 height 86
click at [719, 460] on li "The average dollar volume of a sale" at bounding box center [734, 449] width 592 height 23
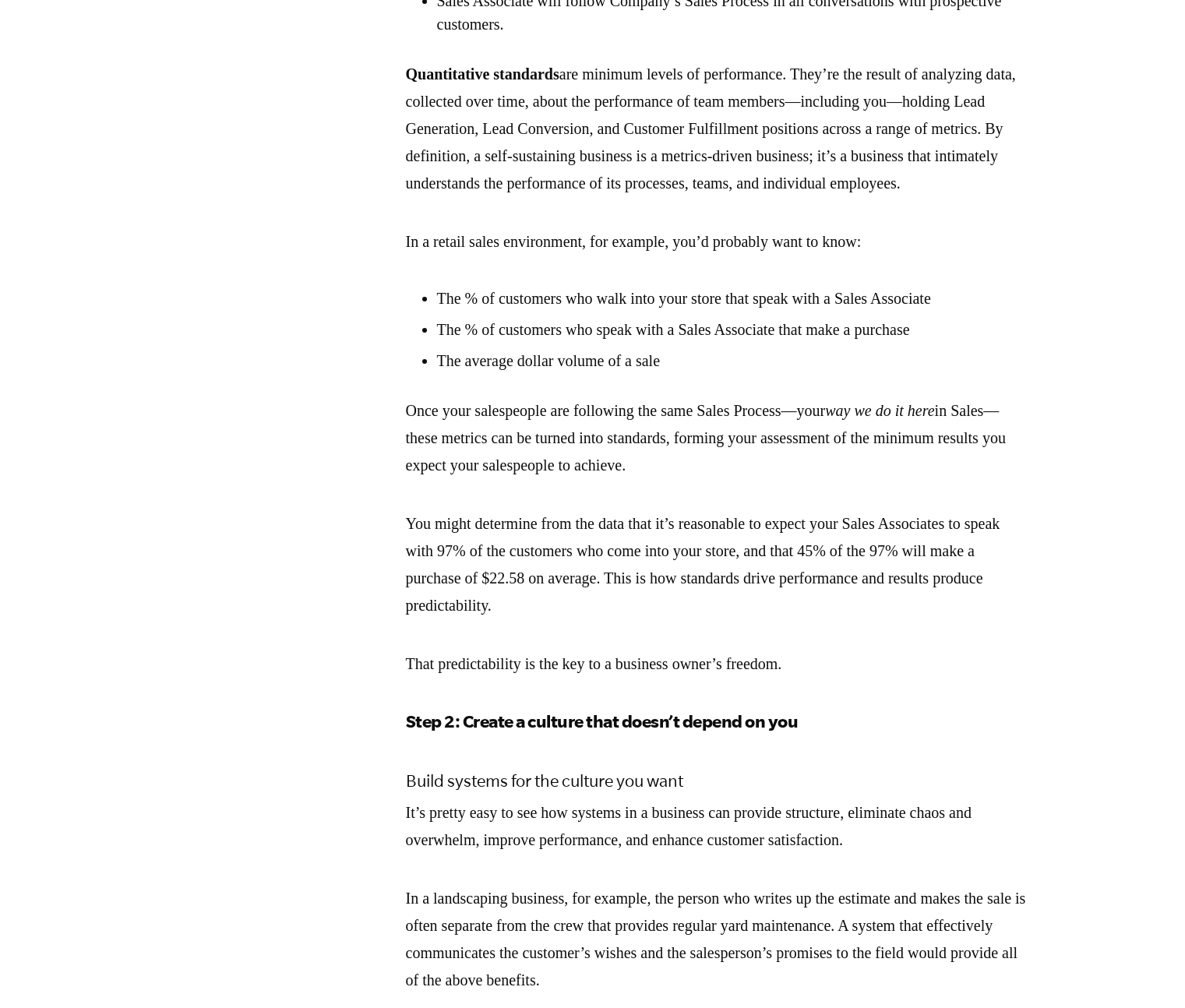
scroll to position [3143, 0]
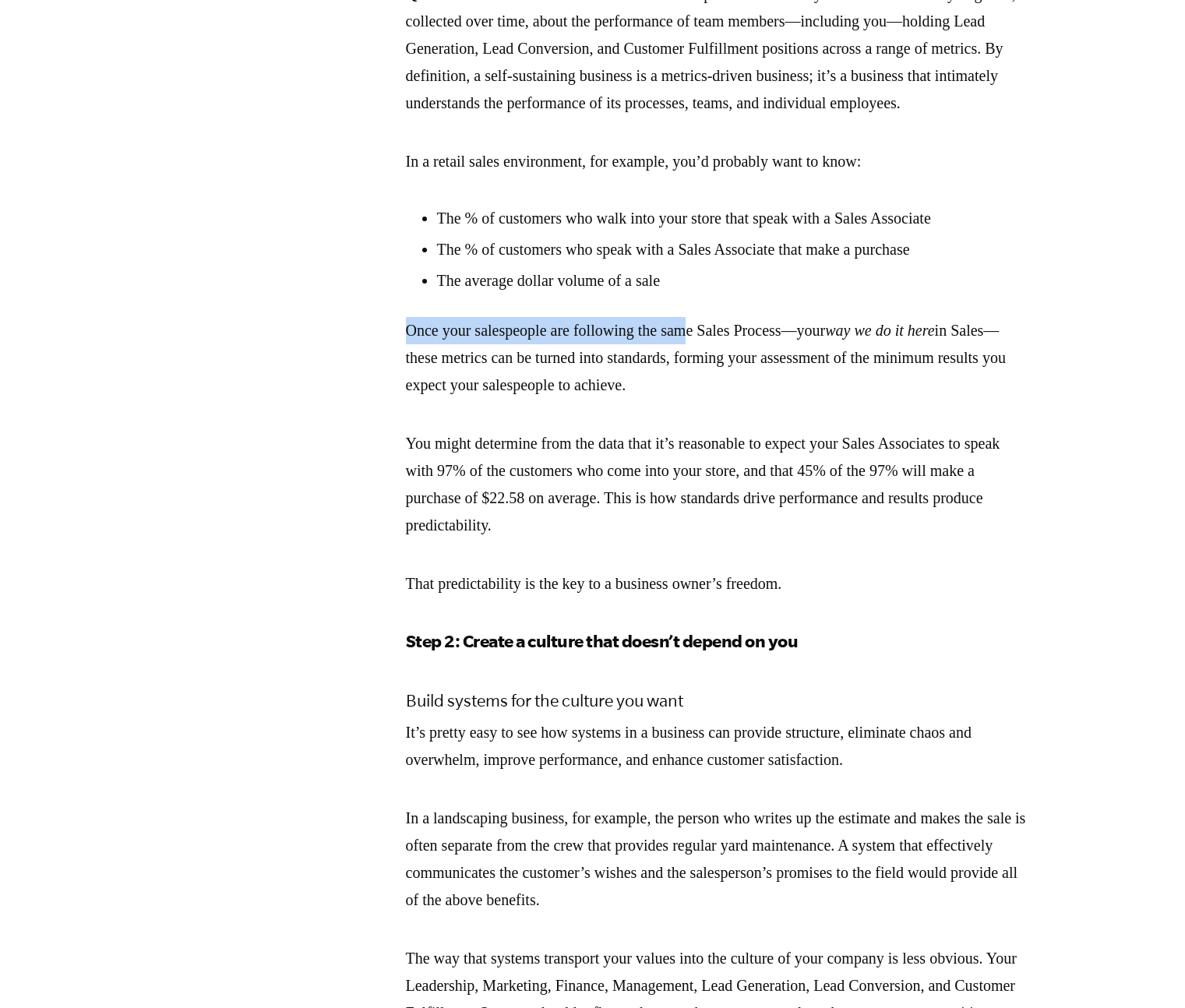
drag, startPoint x: 706, startPoint y: 497, endPoint x: 710, endPoint y: 475, distance: 22.4
click at [710, 475] on div "The steps of any process (what you do first, second, third, and so on) are only…" at bounding box center [718, 27] width 623 height 1140
click at [711, 292] on li "The average dollar volume of a sale" at bounding box center [734, 280] width 592 height 23
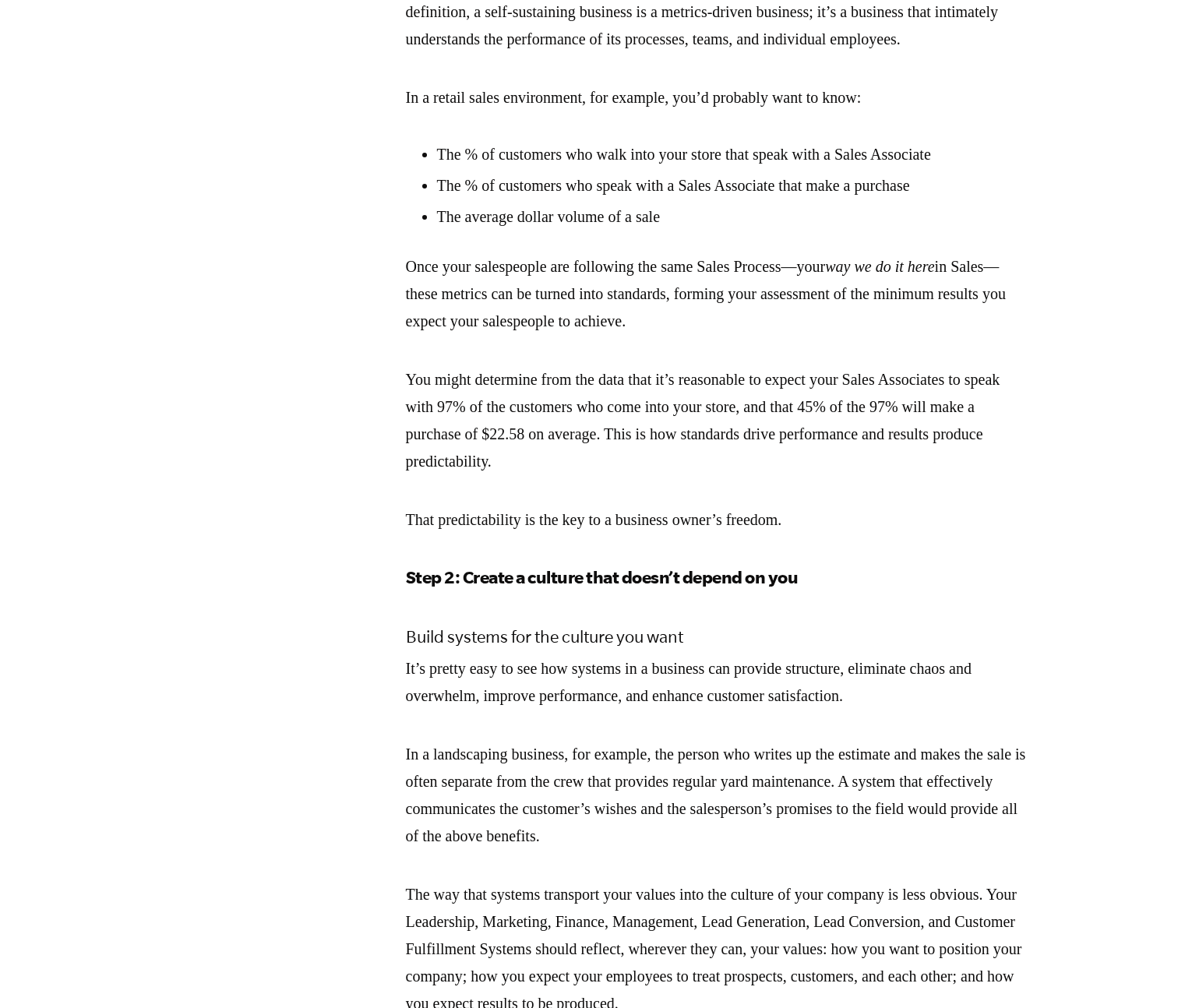
scroll to position [3287, 0]
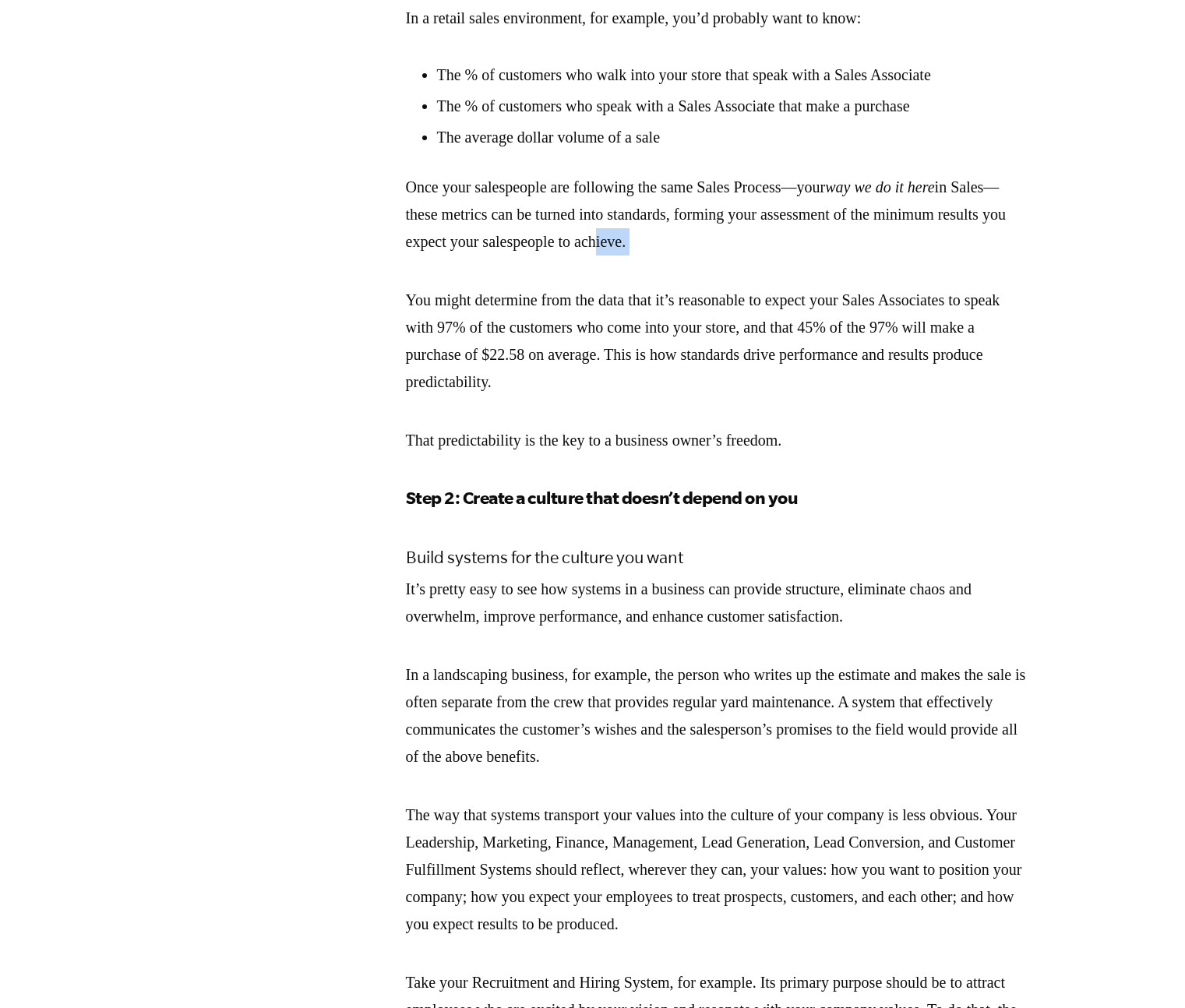
drag, startPoint x: 761, startPoint y: 428, endPoint x: 810, endPoint y: 478, distance: 70.0
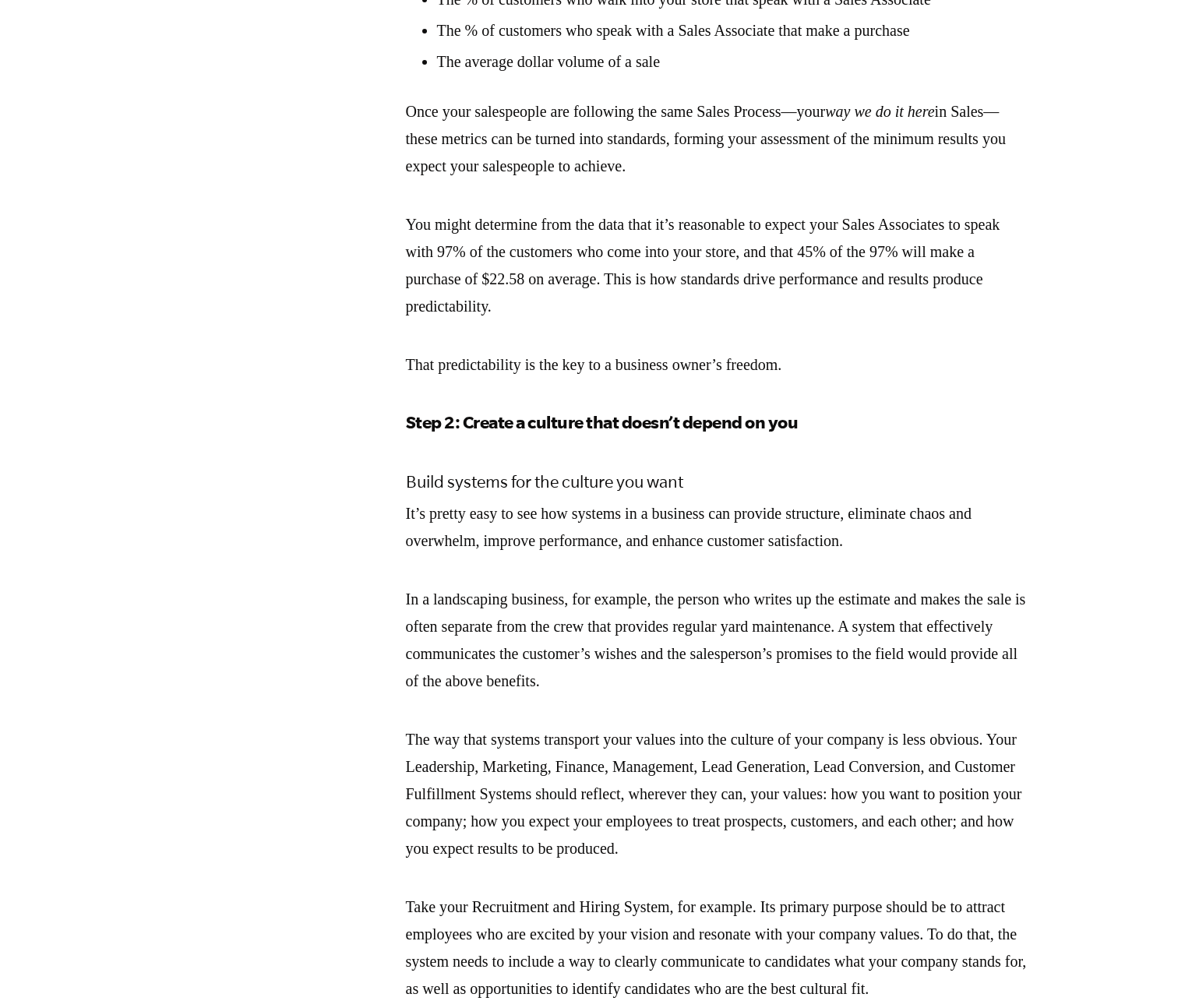
scroll to position [3428, 0]
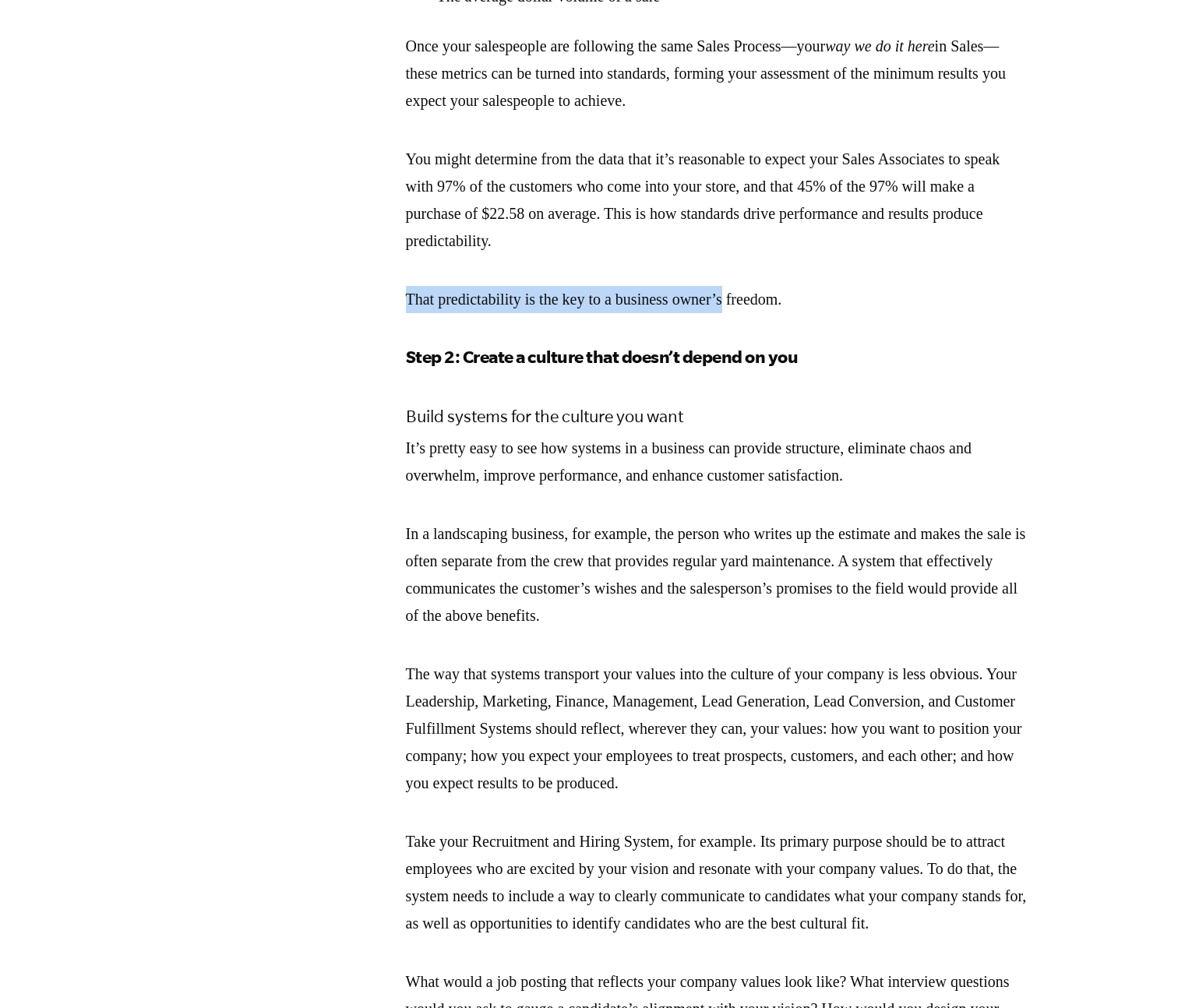
drag, startPoint x: 748, startPoint y: 493, endPoint x: 745, endPoint y: 448, distance: 45.1
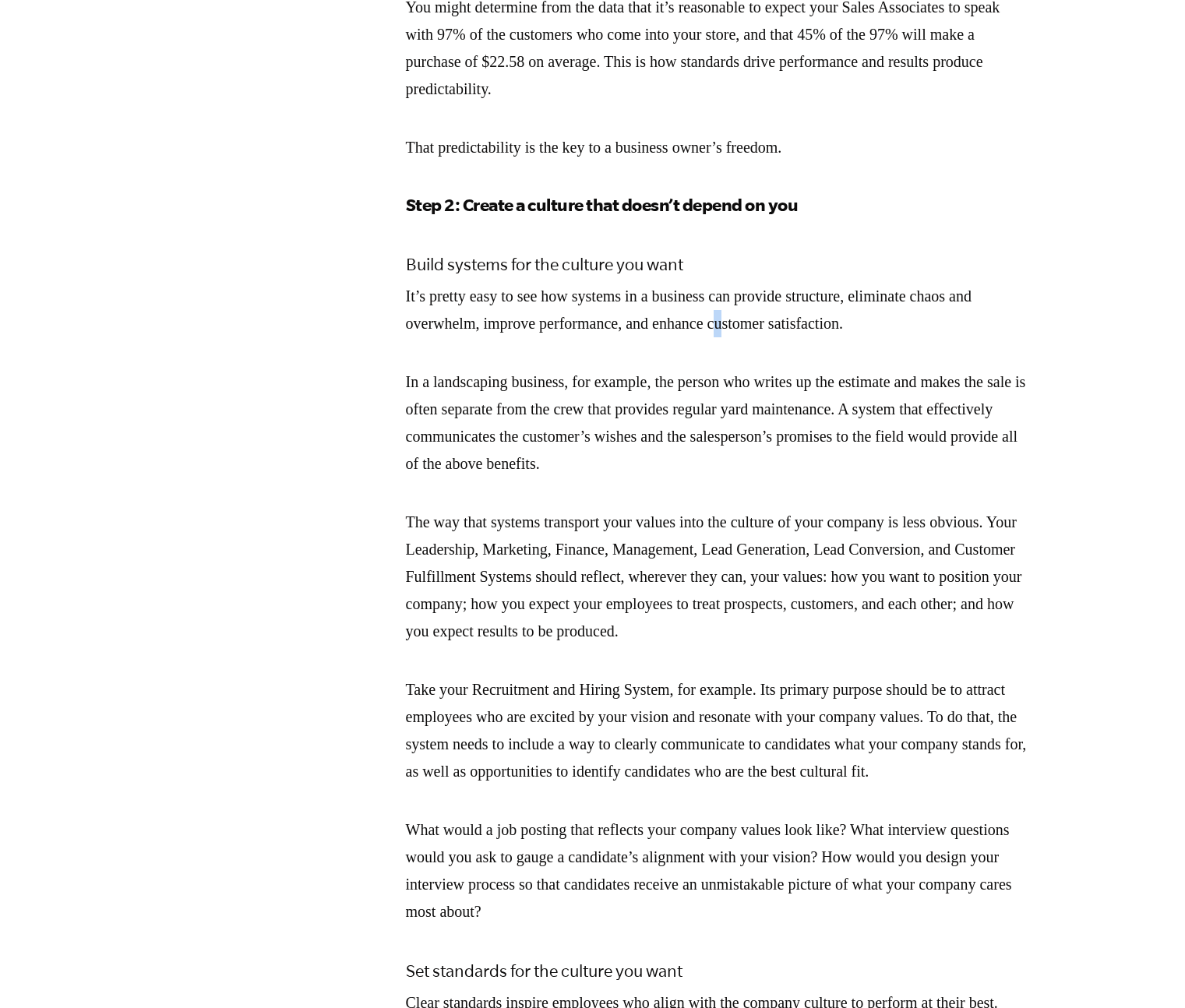
drag, startPoint x: 749, startPoint y: 511, endPoint x: 751, endPoint y: 525, distance: 14.1
click at [751, 337] on p "It’s pretty easy to see how systems in a business can provide structure, elimin…" at bounding box center [718, 310] width 623 height 54
drag, startPoint x: 756, startPoint y: 528, endPoint x: 775, endPoint y: 567, distance: 43.4
click at [775, 567] on div "It’s pretty easy to see how systems in a business can provide structure, elimin…" at bounding box center [718, 604] width 623 height 643
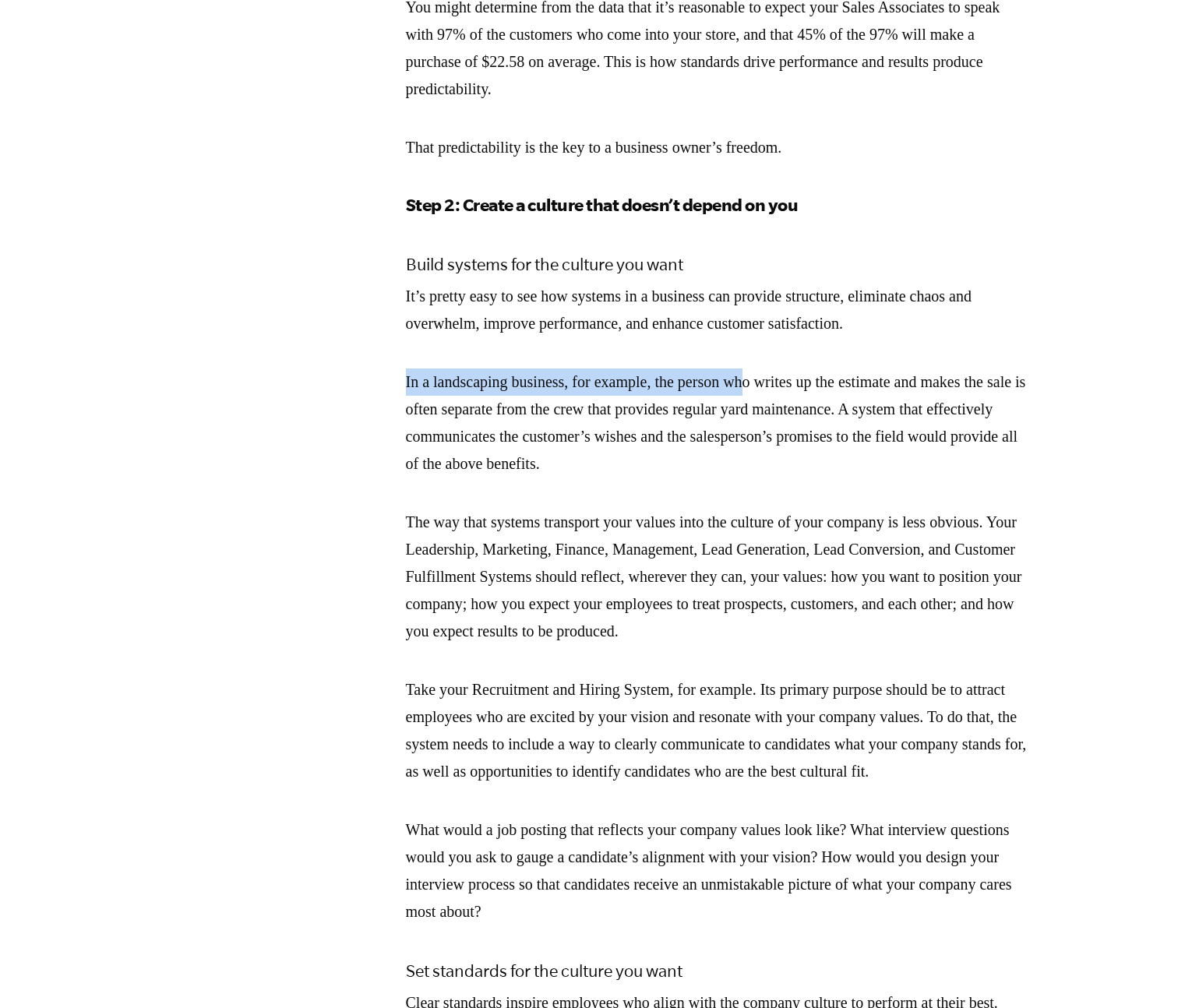
click at [775, 478] on p "In a landscaping business, for example, the person who writes up the estimate a…" at bounding box center [718, 423] width 623 height 109
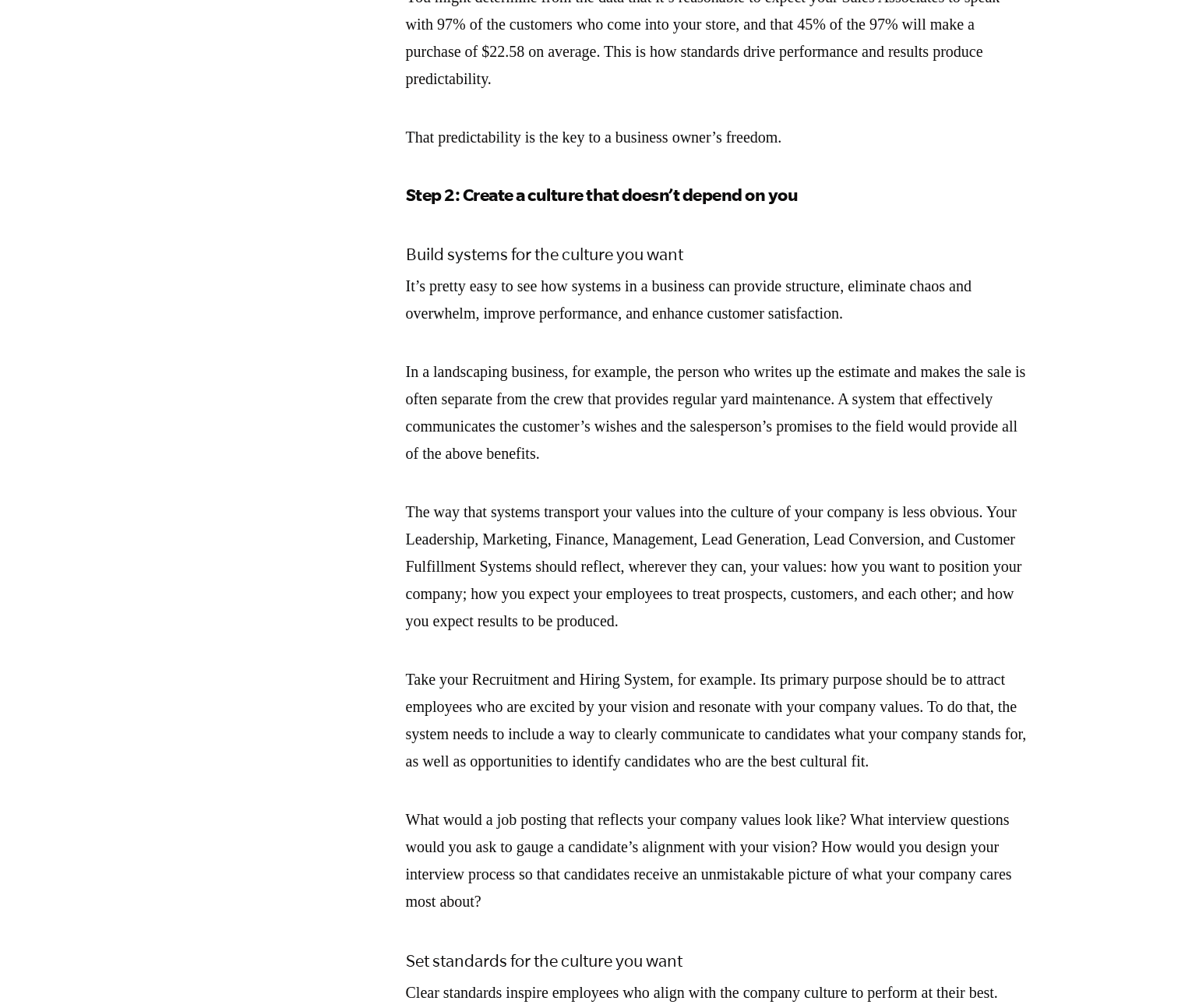
scroll to position [3673, 0]
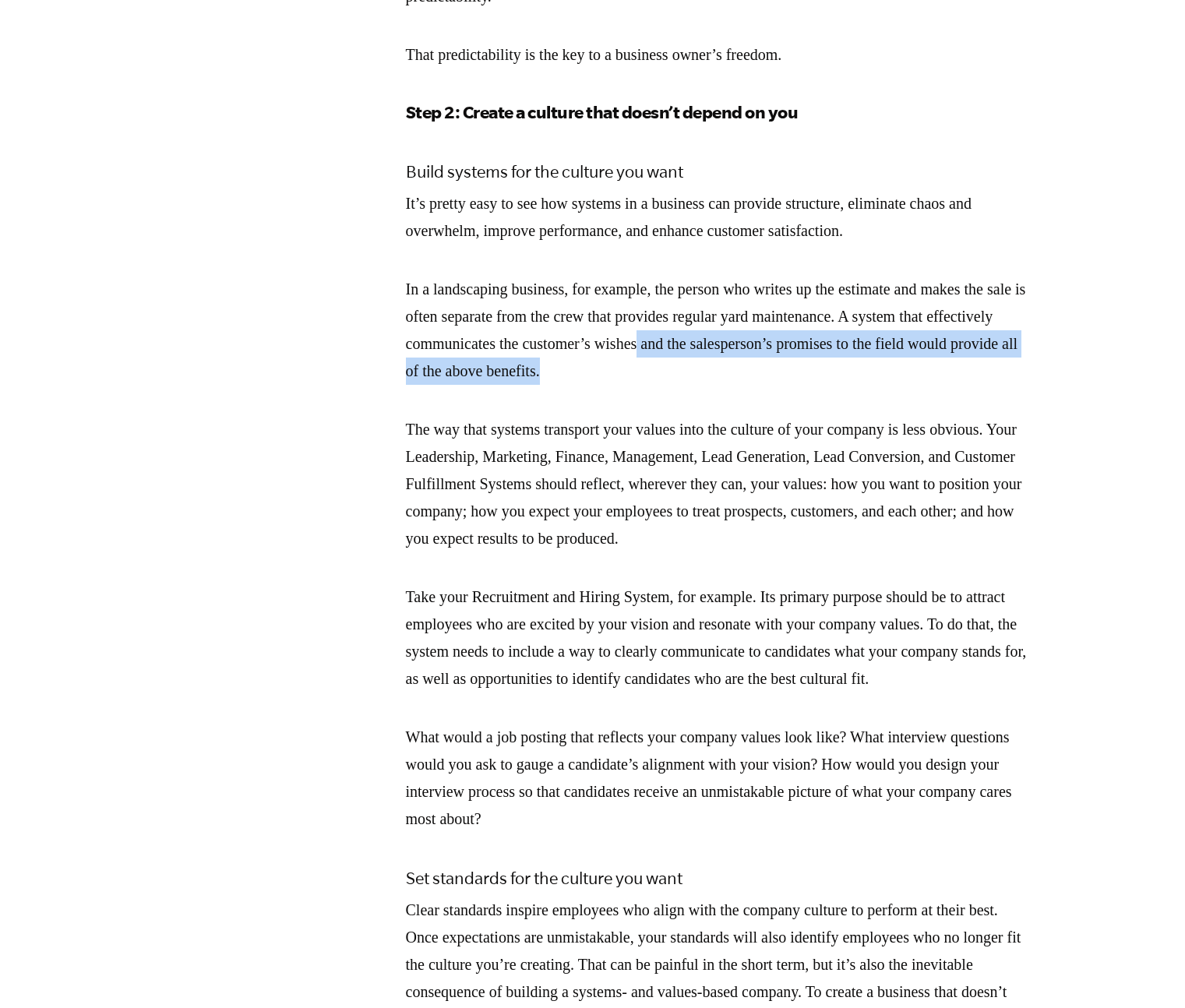
drag, startPoint x: 770, startPoint y: 562, endPoint x: 762, endPoint y: 543, distance: 20.6
click at [762, 385] on p "In a landscaping business, for example, the person who writes up the estimate a…" at bounding box center [718, 330] width 623 height 109
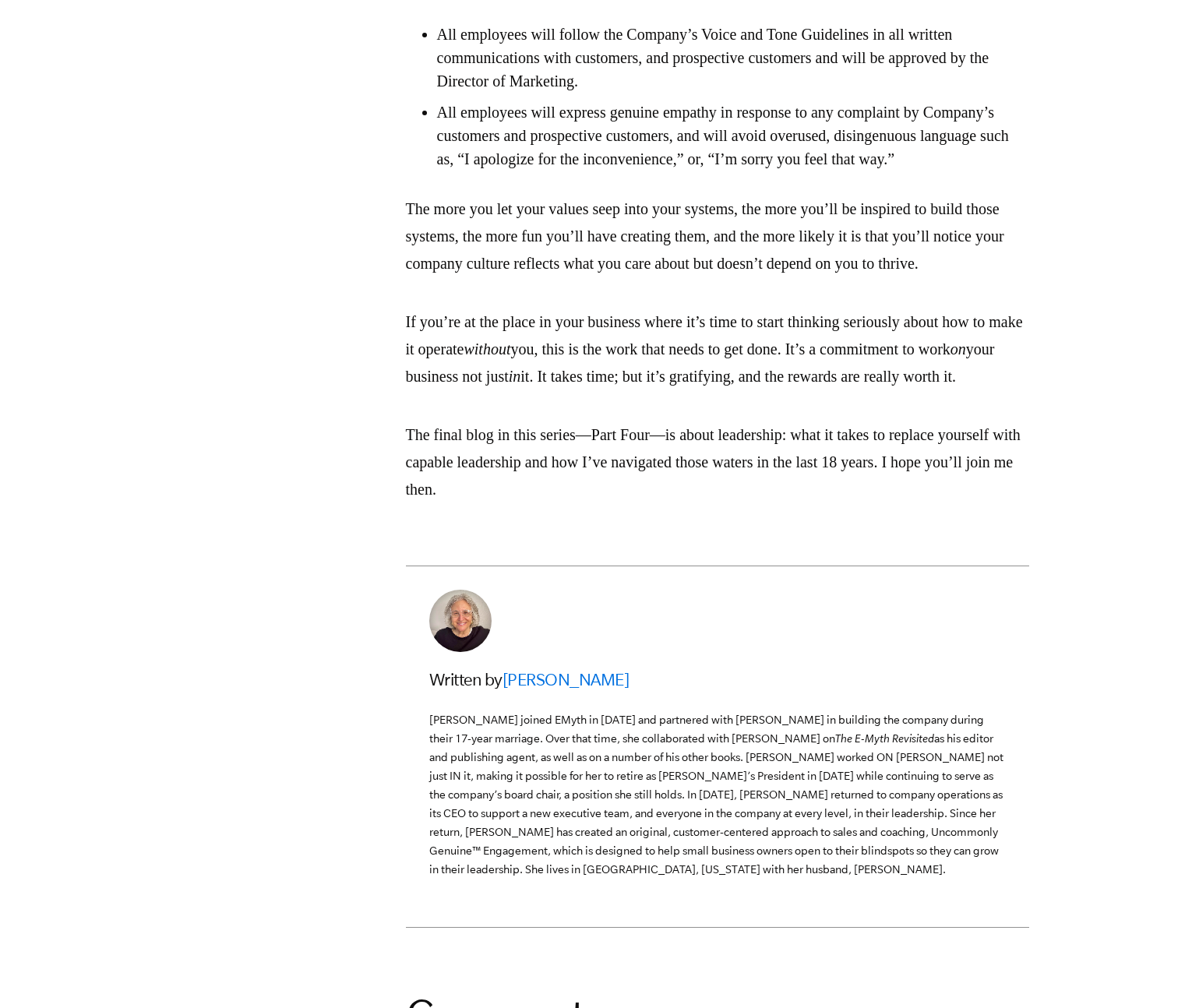
scroll to position [4960, 0]
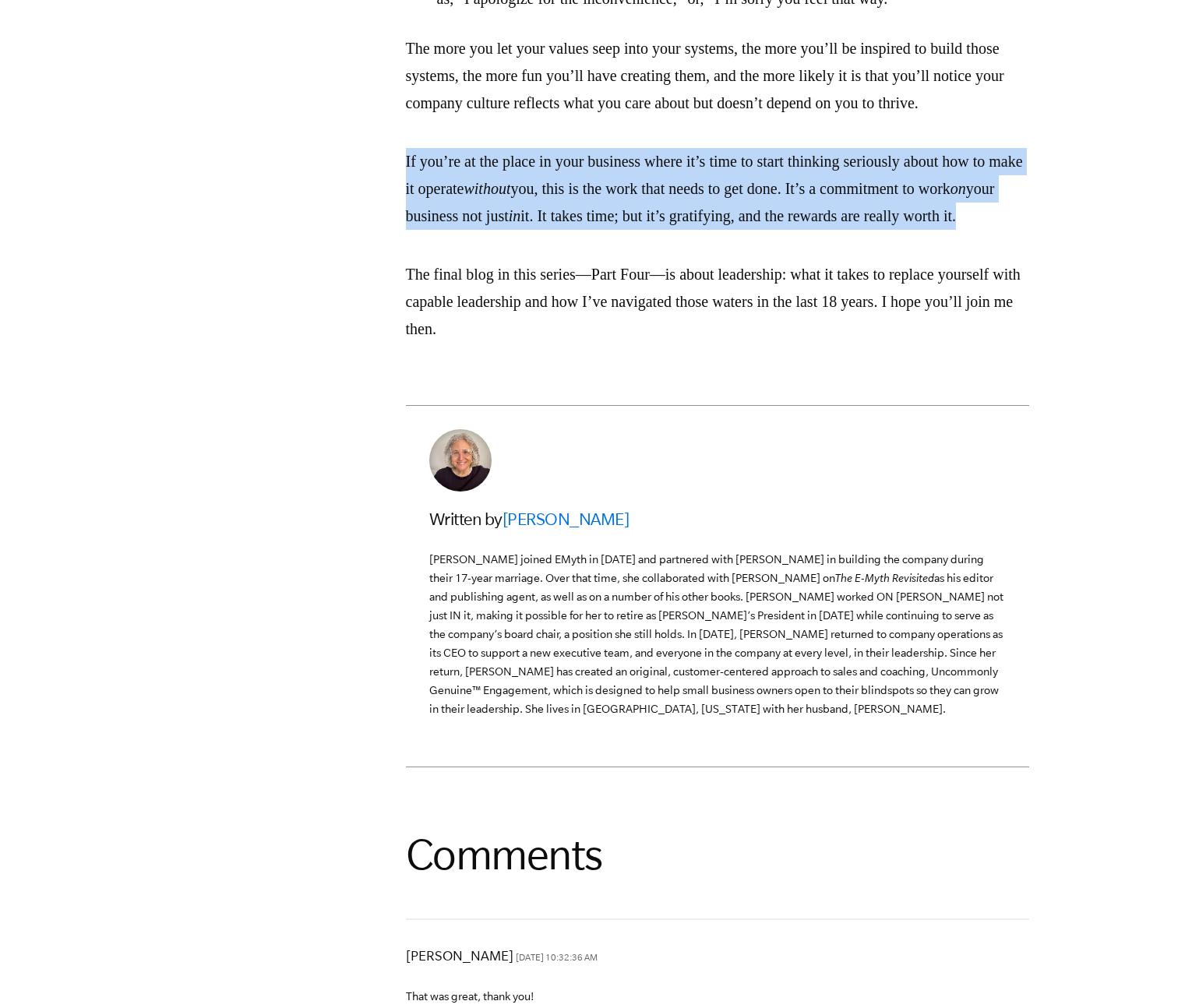
drag, startPoint x: 725, startPoint y: 478, endPoint x: 761, endPoint y: 406, distance: 80.5
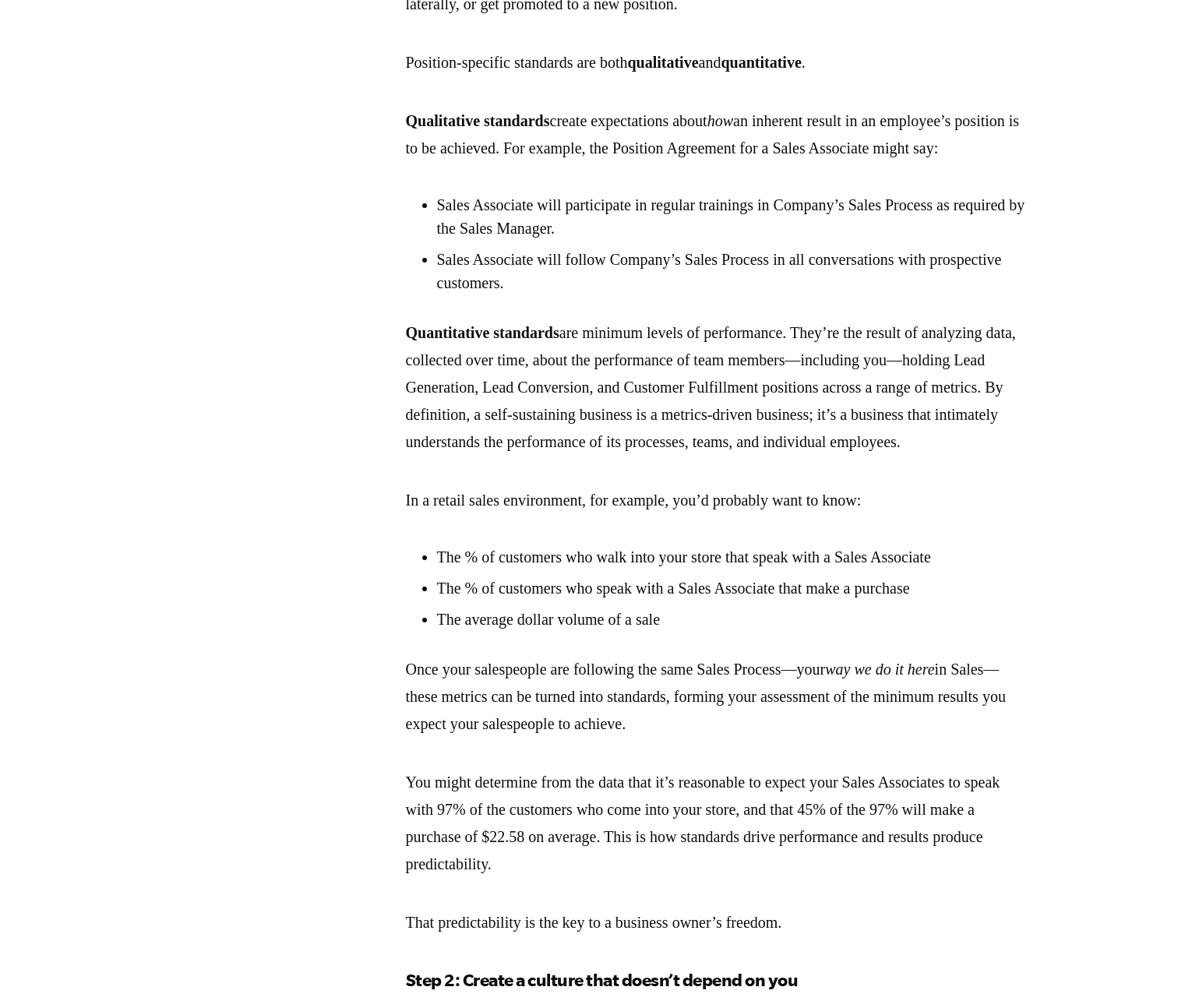
scroll to position [0, 0]
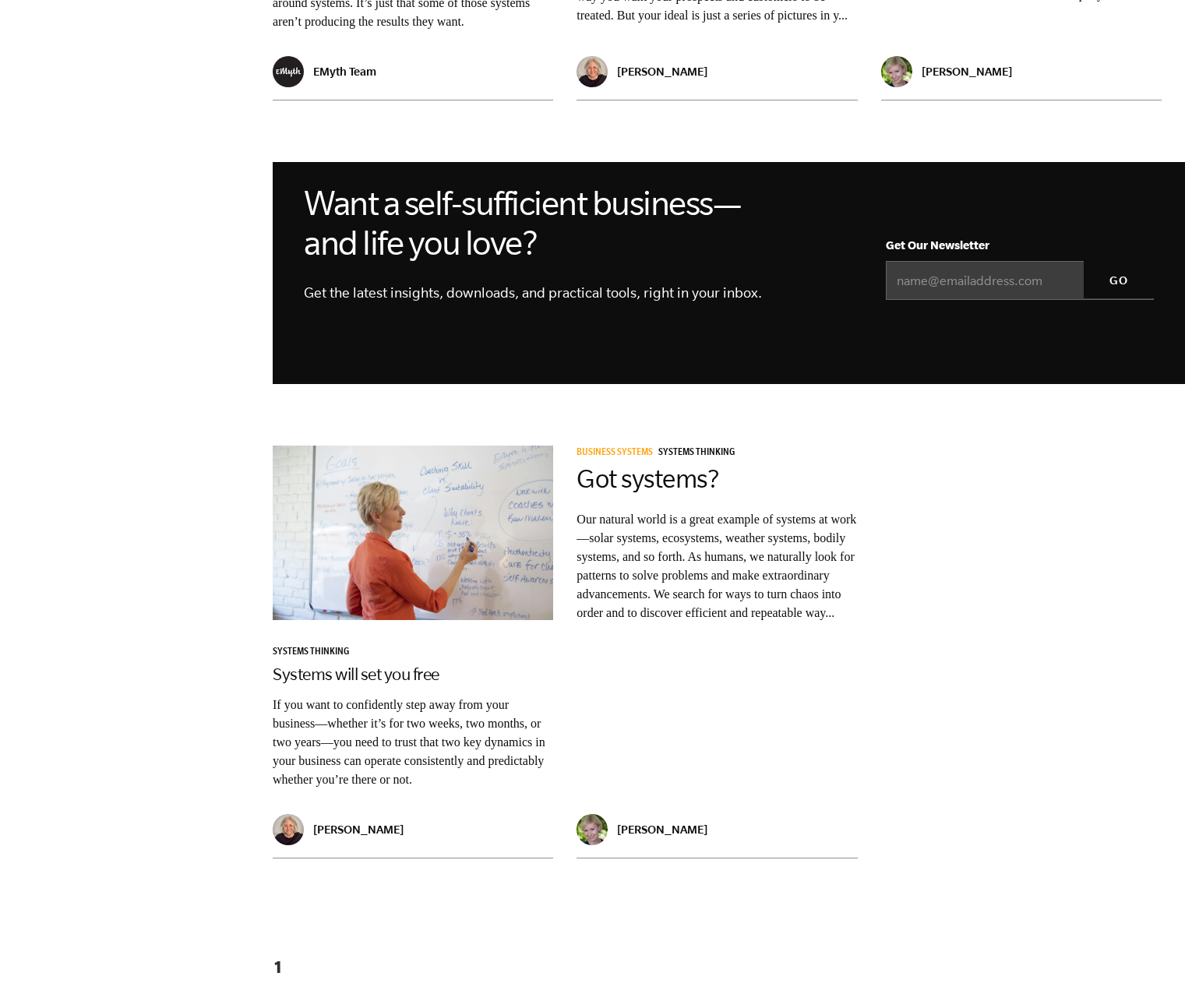
drag, startPoint x: 553, startPoint y: 189, endPoint x: 544, endPoint y: 175, distance: 16.6
click at [544, 183] on h2 "Want a self-sufficient business—and life you love?" at bounding box center [583, 223] width 558 height 80
